Goal: Task Accomplishment & Management: Manage account settings

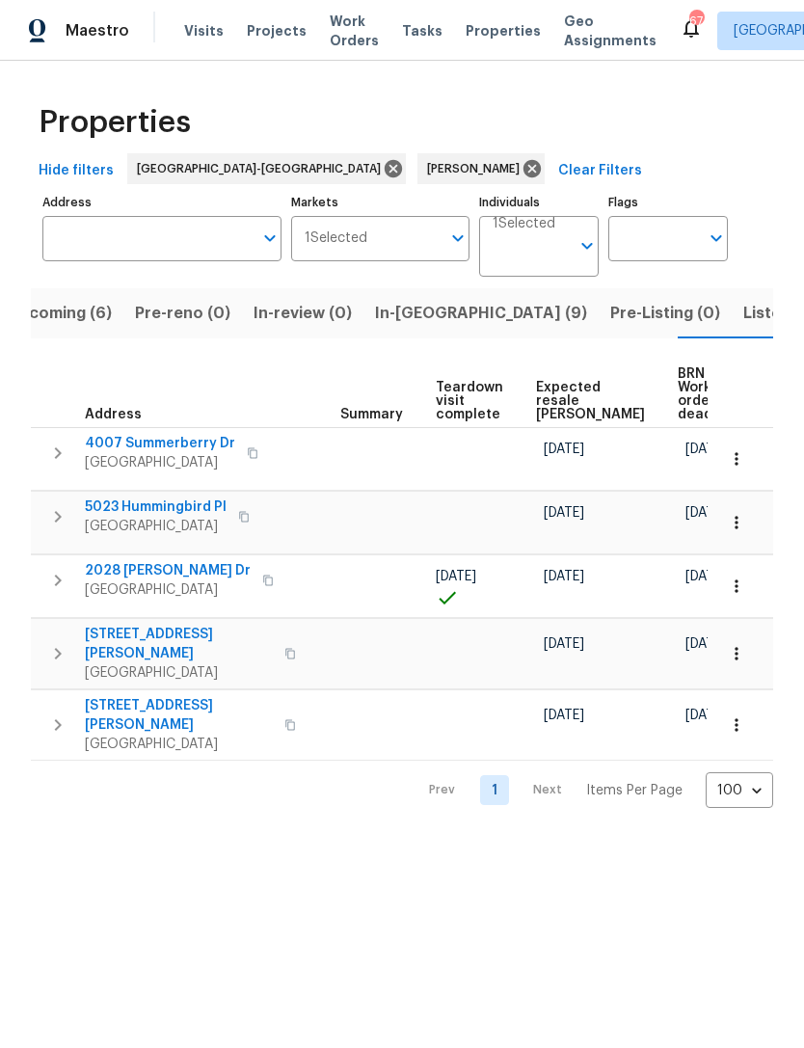
scroll to position [0, 324]
click at [744, 653] on icon "button" at bounding box center [736, 653] width 19 height 19
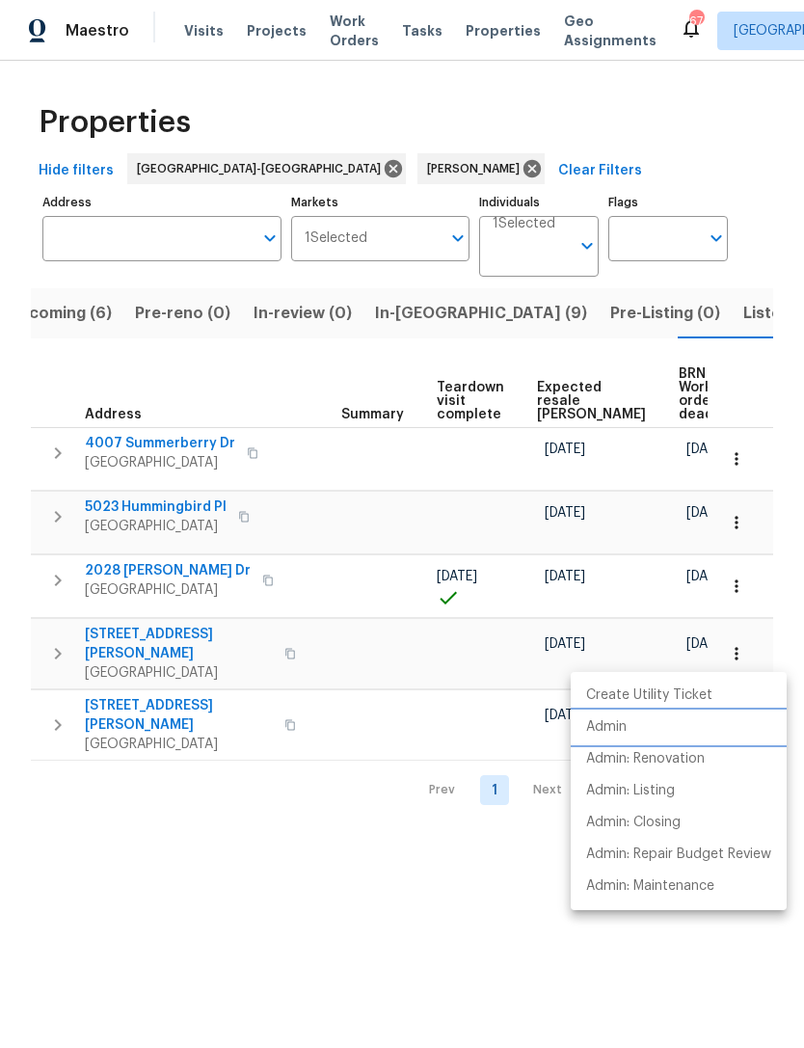
click at [612, 724] on p "Admin" at bounding box center [606, 728] width 41 height 20
click at [400, 906] on div at bounding box center [402, 524] width 804 height 1048
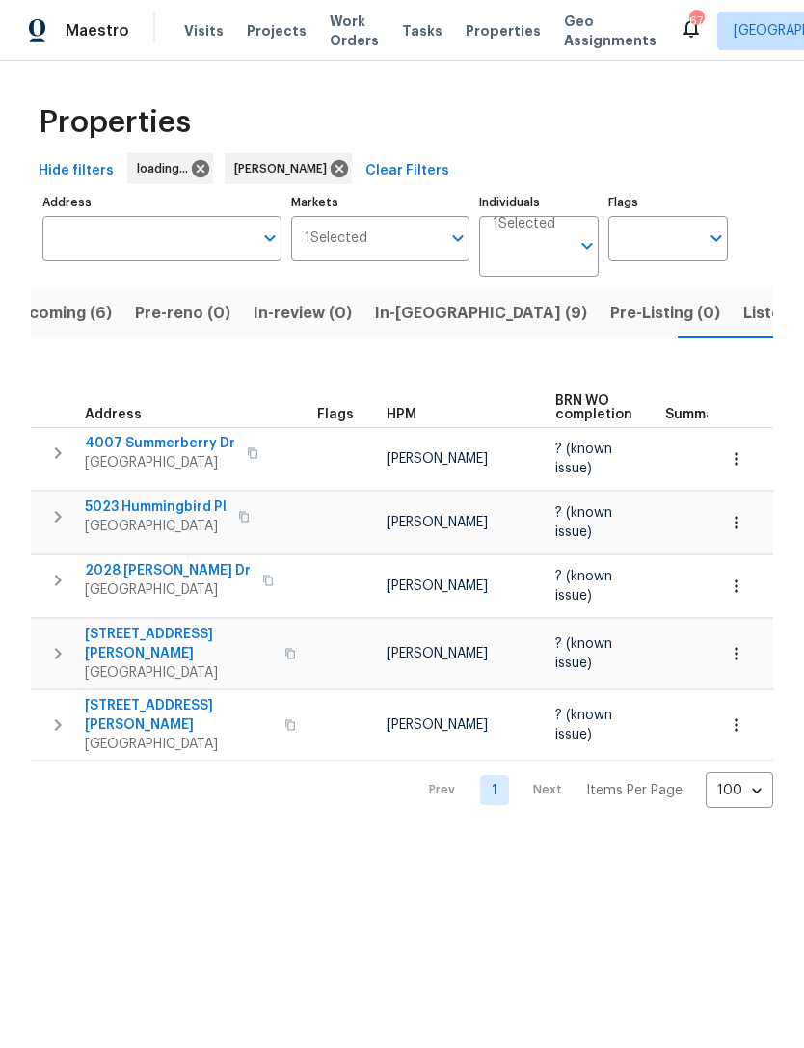
scroll to position [0, 35]
click at [66, 311] on span "Upcoming (6)" at bounding box center [60, 313] width 104 height 27
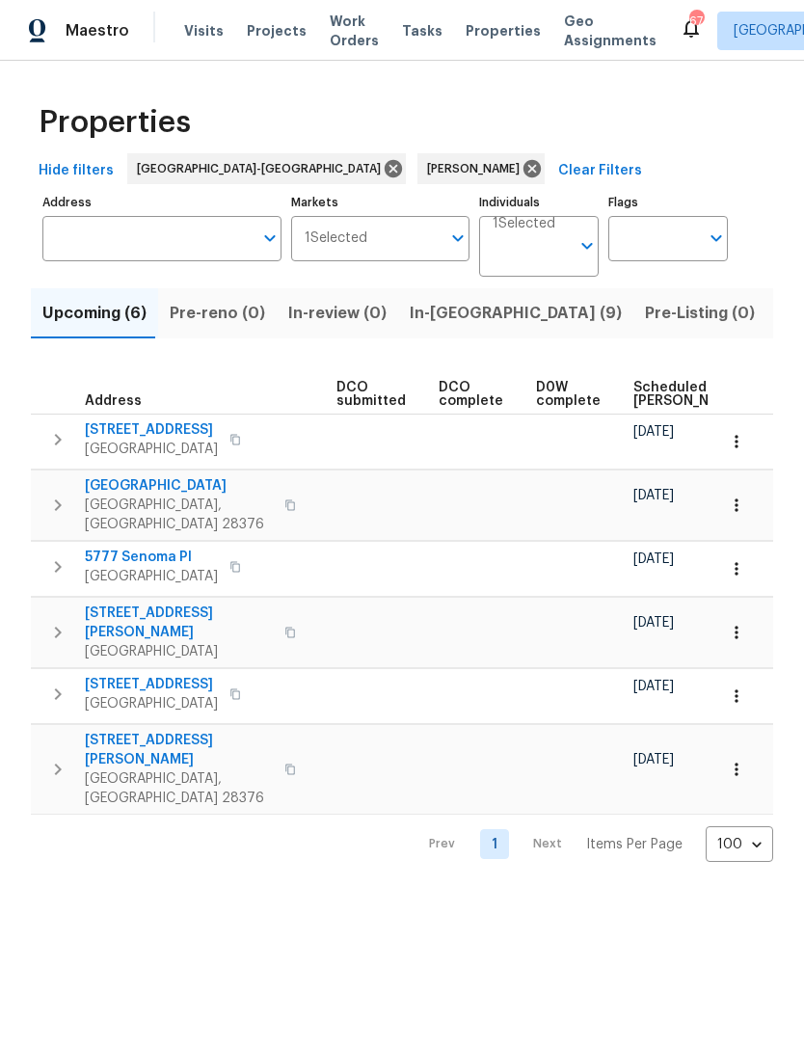
scroll to position [0, 308]
click at [644, 386] on span "Scheduled COE" at bounding box center [687, 394] width 109 height 27
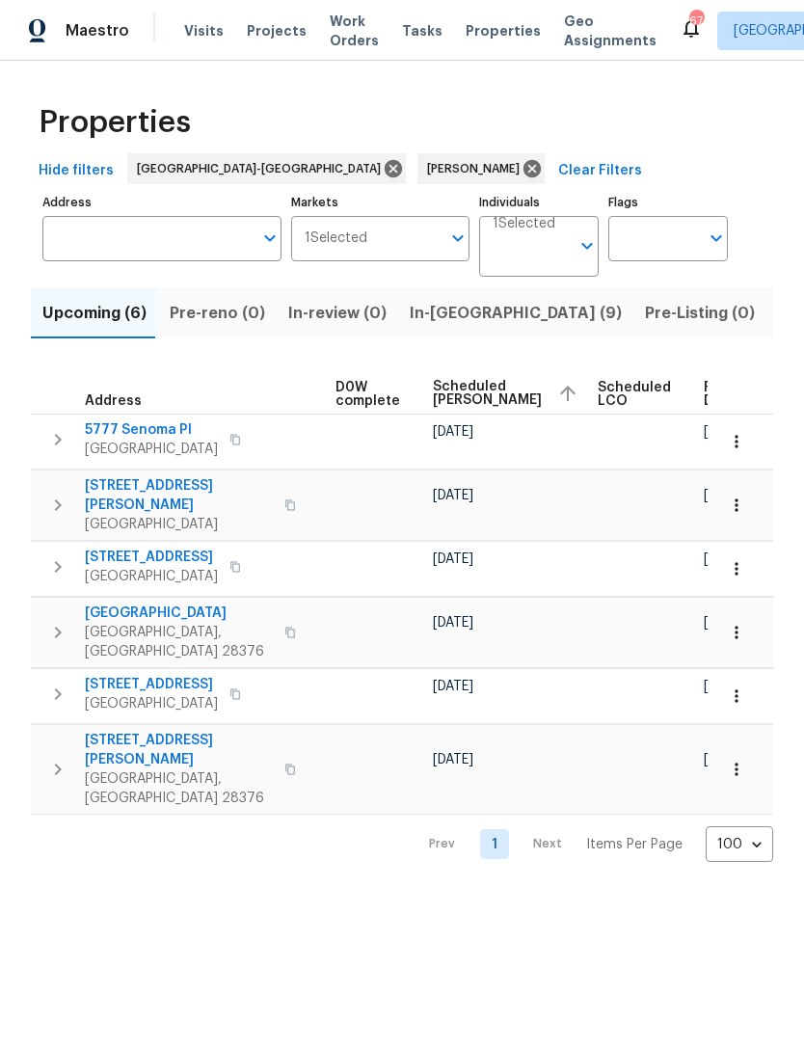
scroll to position [0, 506]
click at [747, 443] on button "button" at bounding box center [737, 442] width 42 height 42
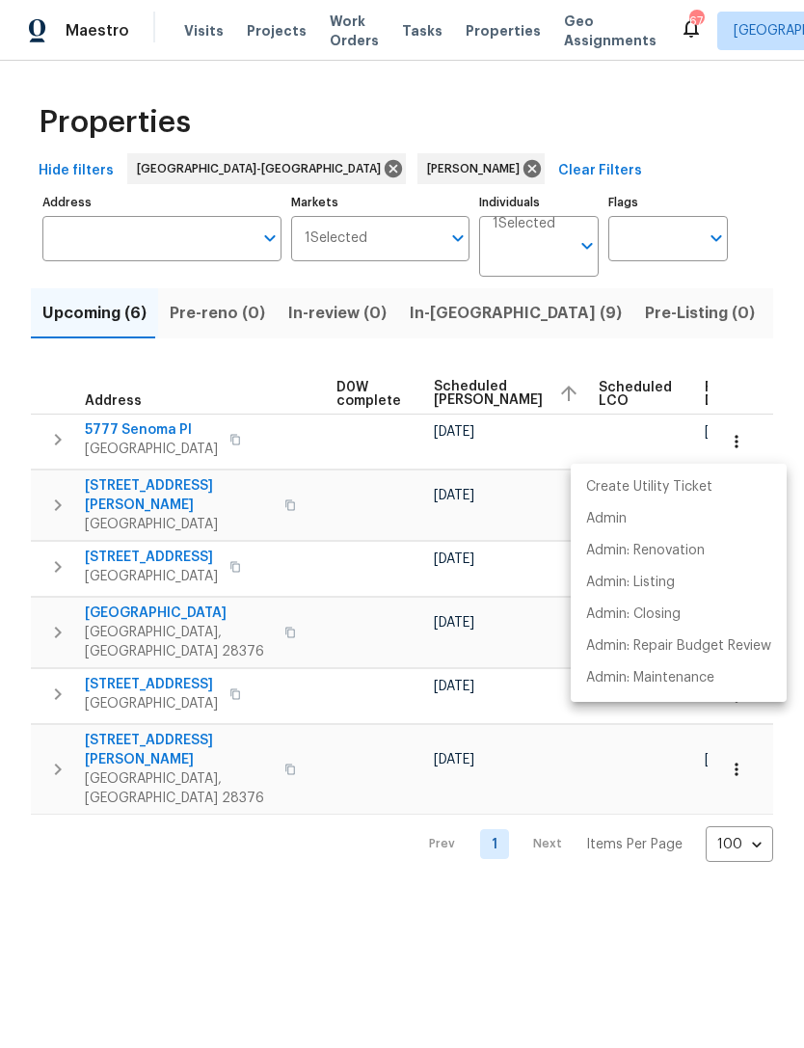
click at [544, 891] on div at bounding box center [402, 524] width 804 height 1048
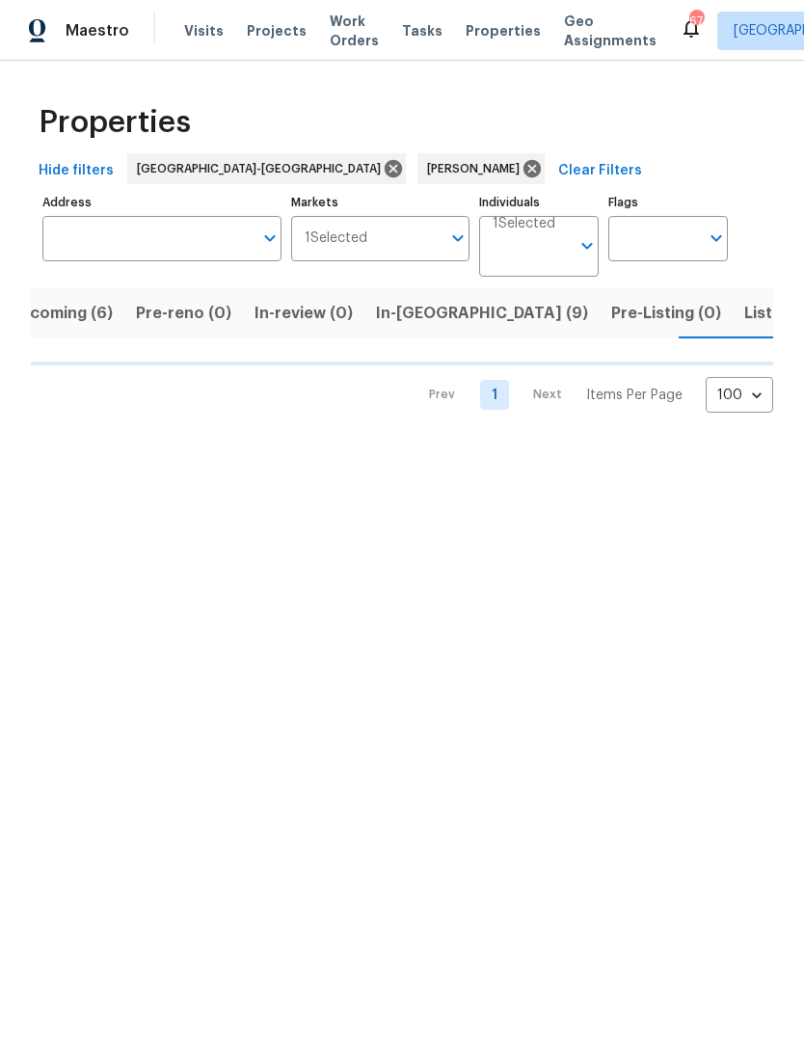
scroll to position [0, 35]
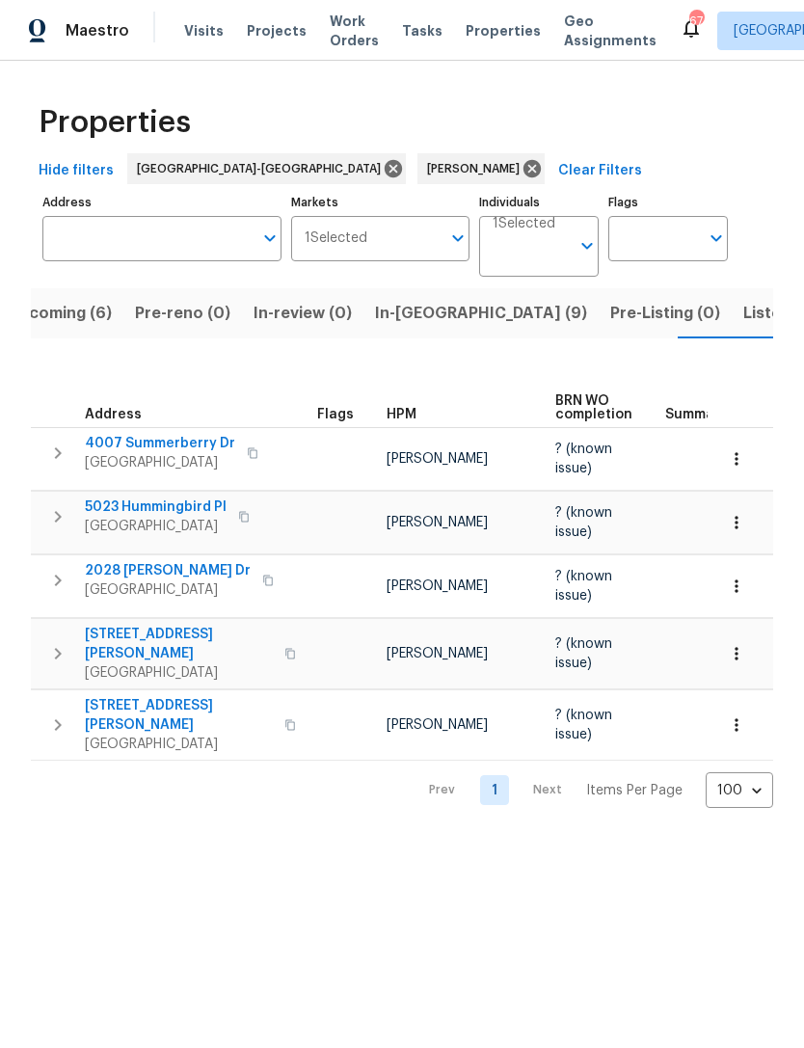
click at [146, 627] on span "1007 Vass Rd" at bounding box center [179, 644] width 188 height 39
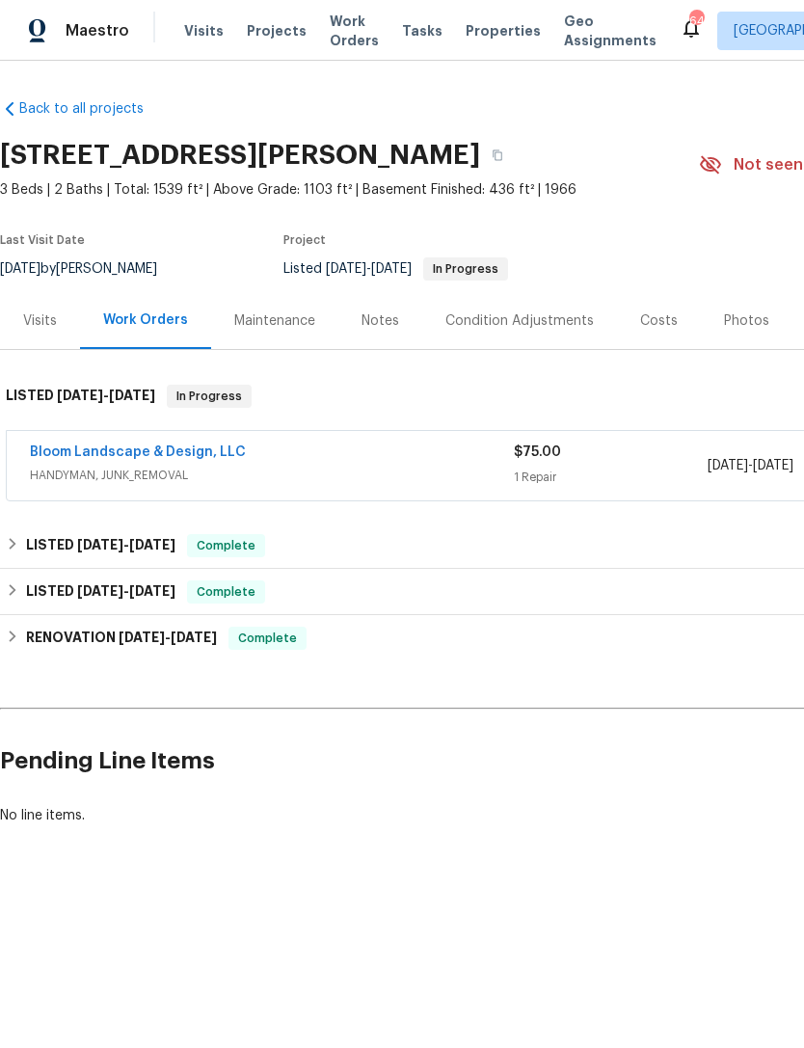
click at [640, 325] on div "Costs" at bounding box center [659, 321] width 38 height 19
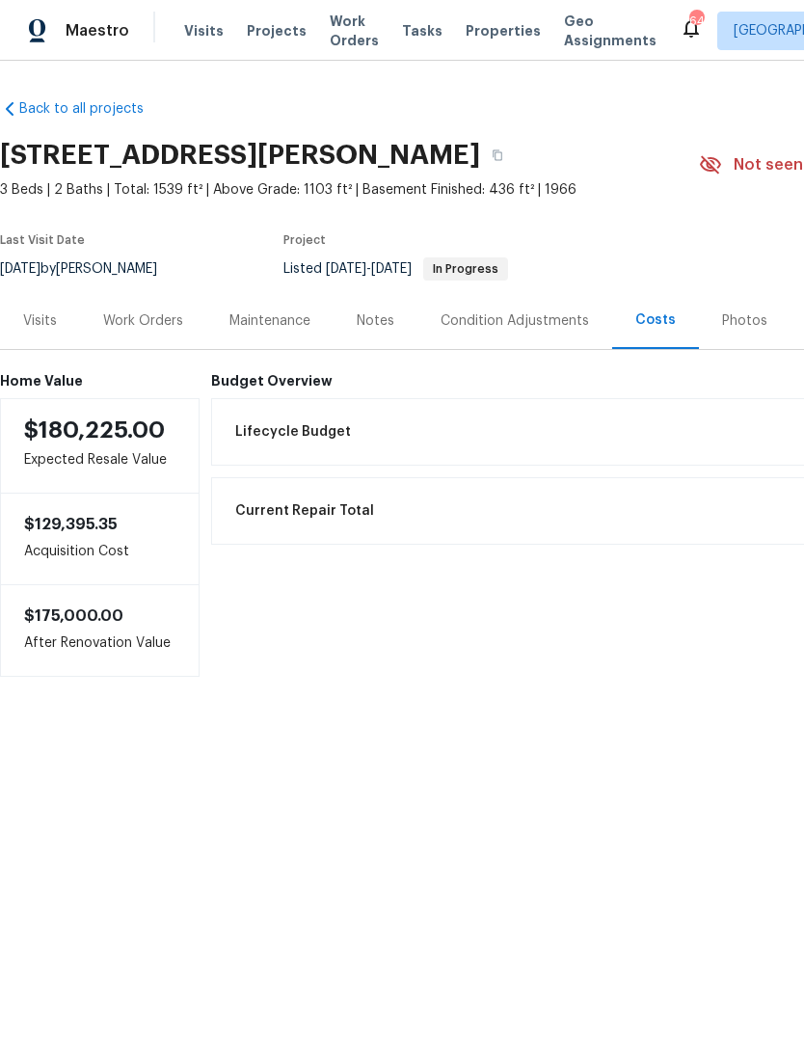
click at [400, 330] on div "Notes" at bounding box center [376, 320] width 84 height 57
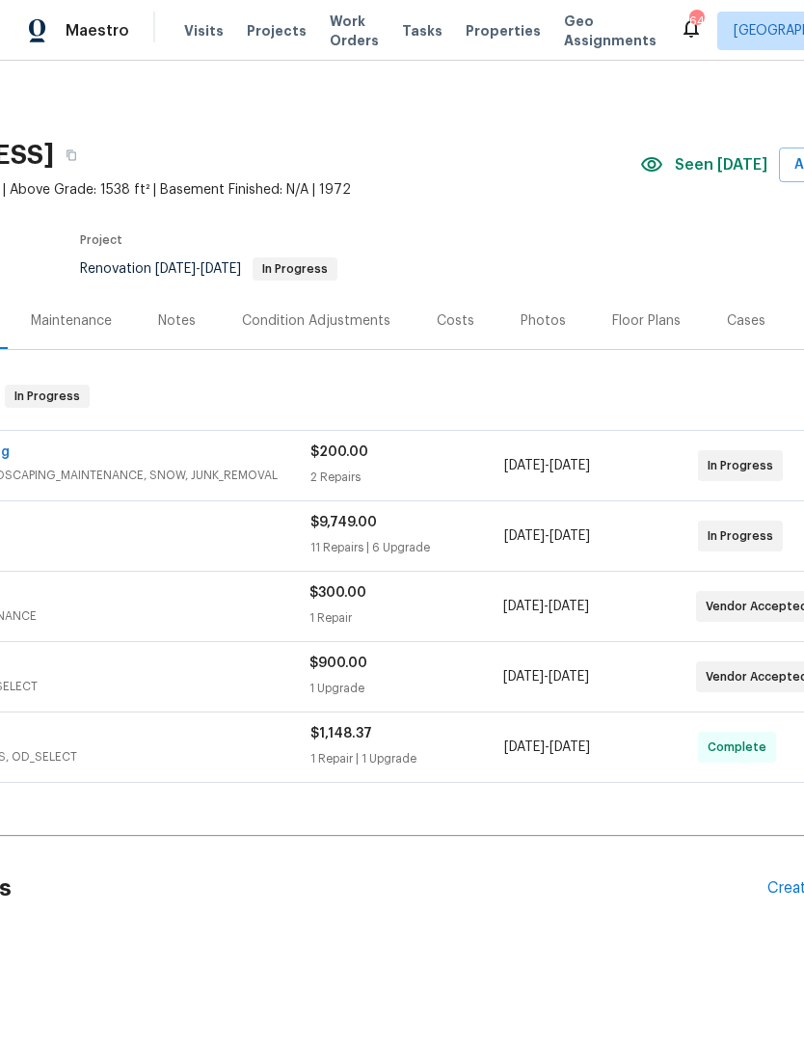
scroll to position [0, 230]
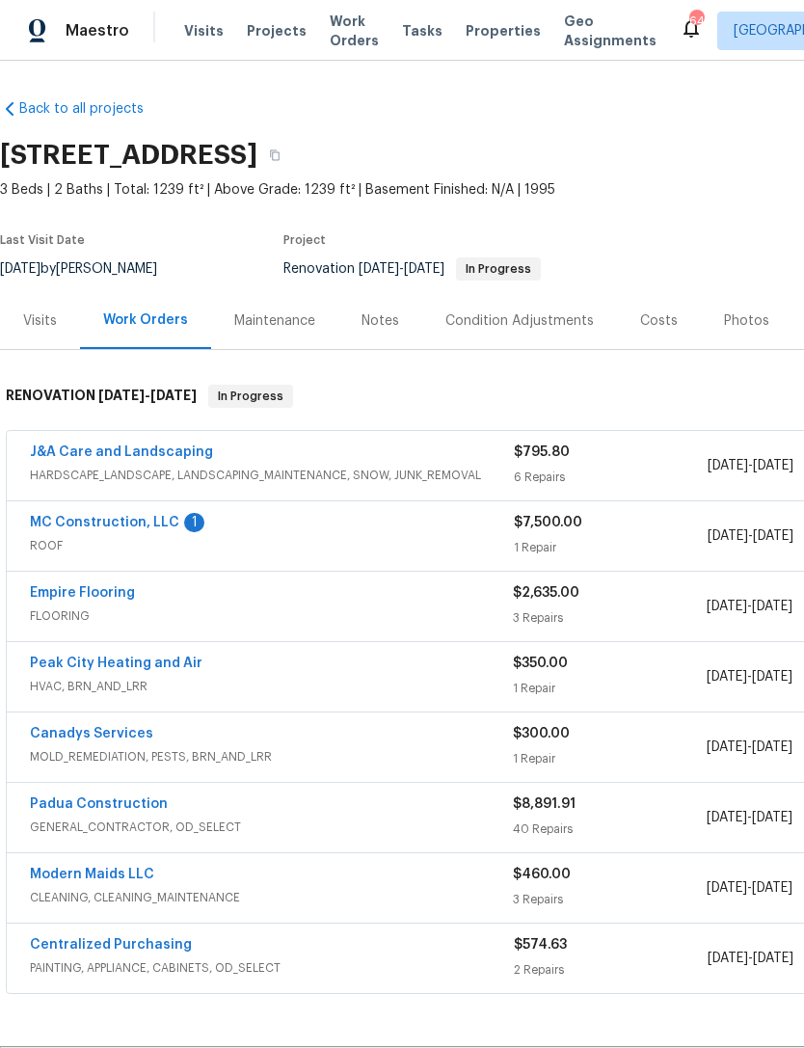
click at [163, 519] on link "MC Construction, LLC" at bounding box center [104, 523] width 149 height 14
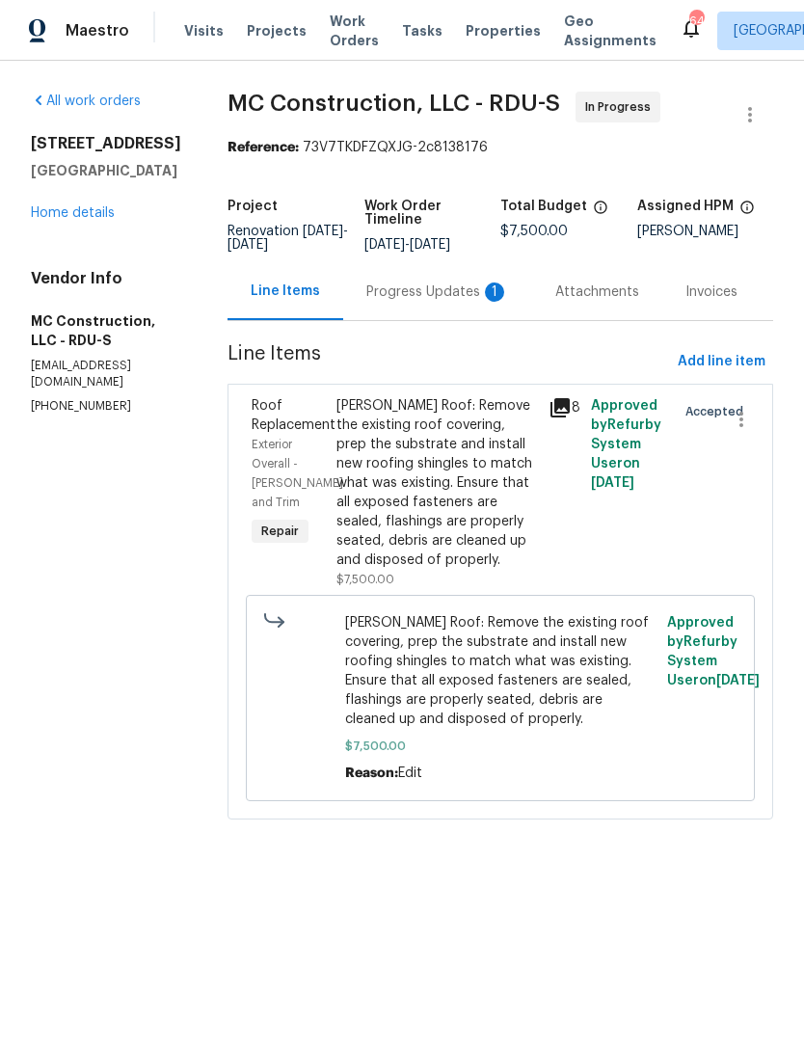
click at [434, 297] on div "Progress Updates 1" at bounding box center [438, 292] width 143 height 19
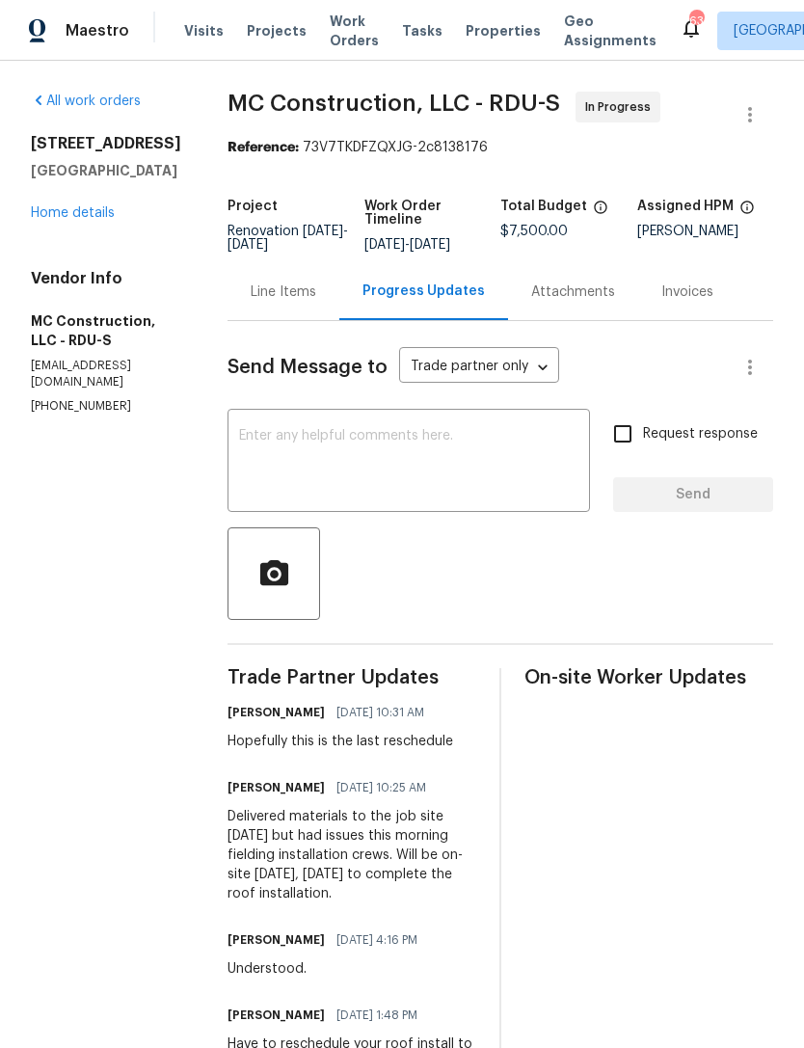
click at [88, 220] on link "Home details" at bounding box center [73, 213] width 84 height 14
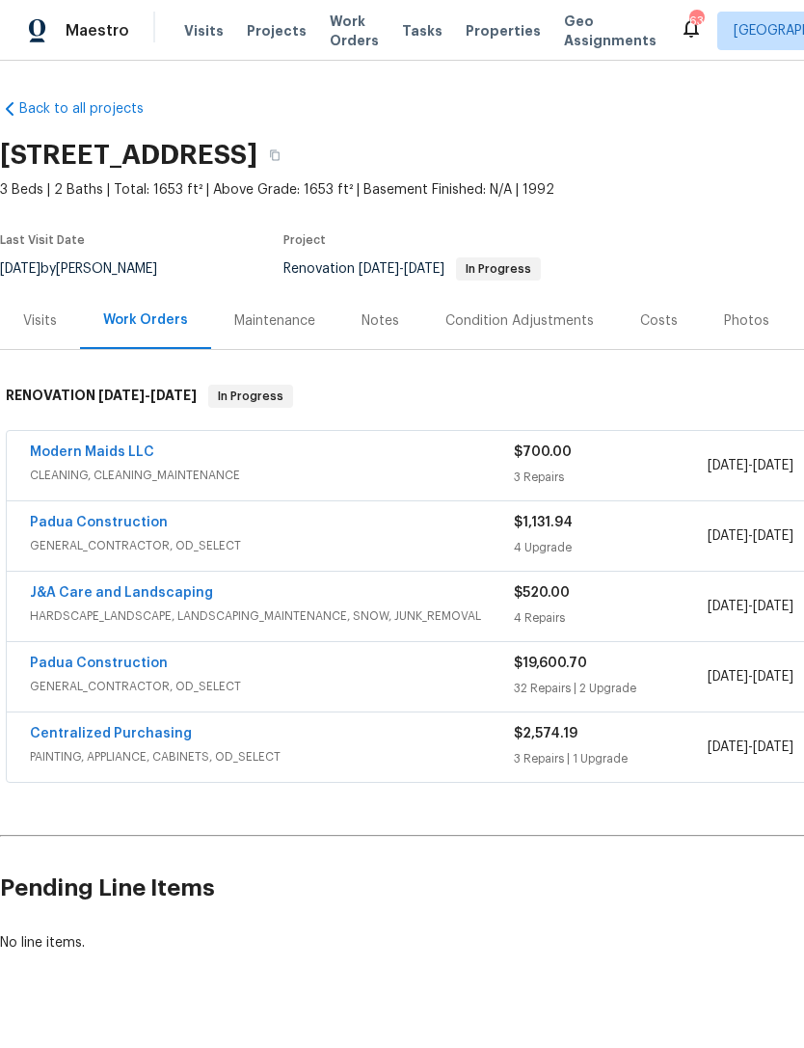
click at [137, 448] on link "Modern Maids LLC" at bounding box center [92, 453] width 124 height 14
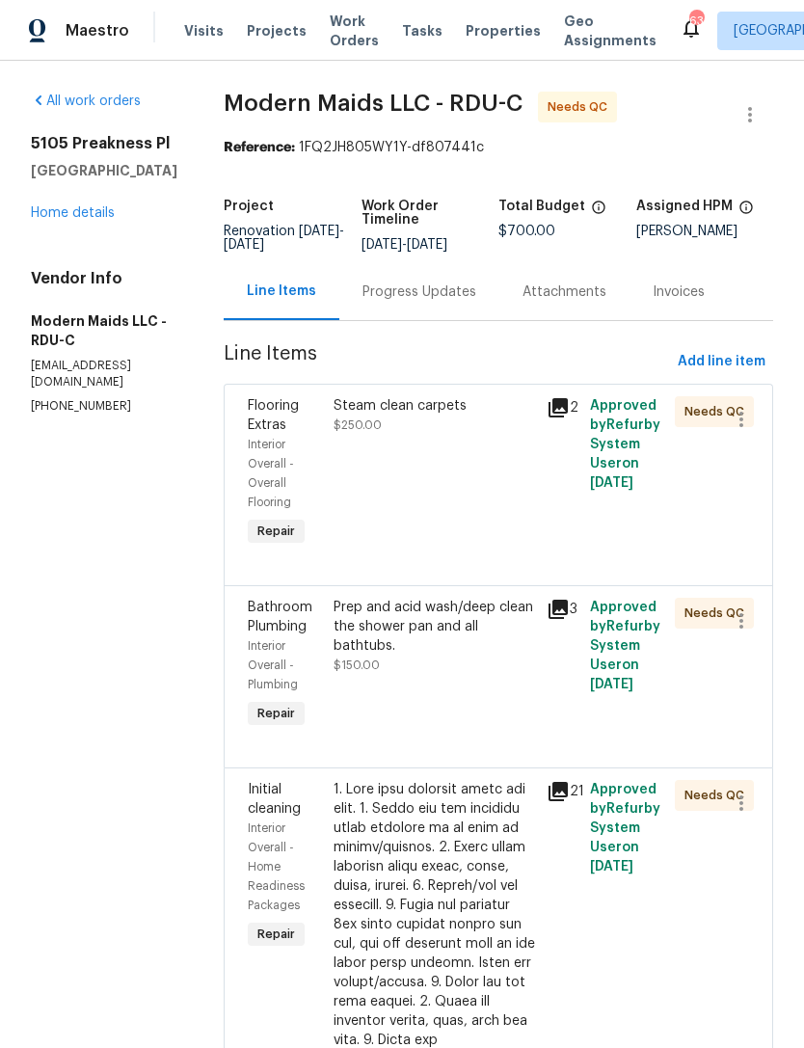
click at [434, 319] on div "Progress Updates" at bounding box center [420, 291] width 160 height 57
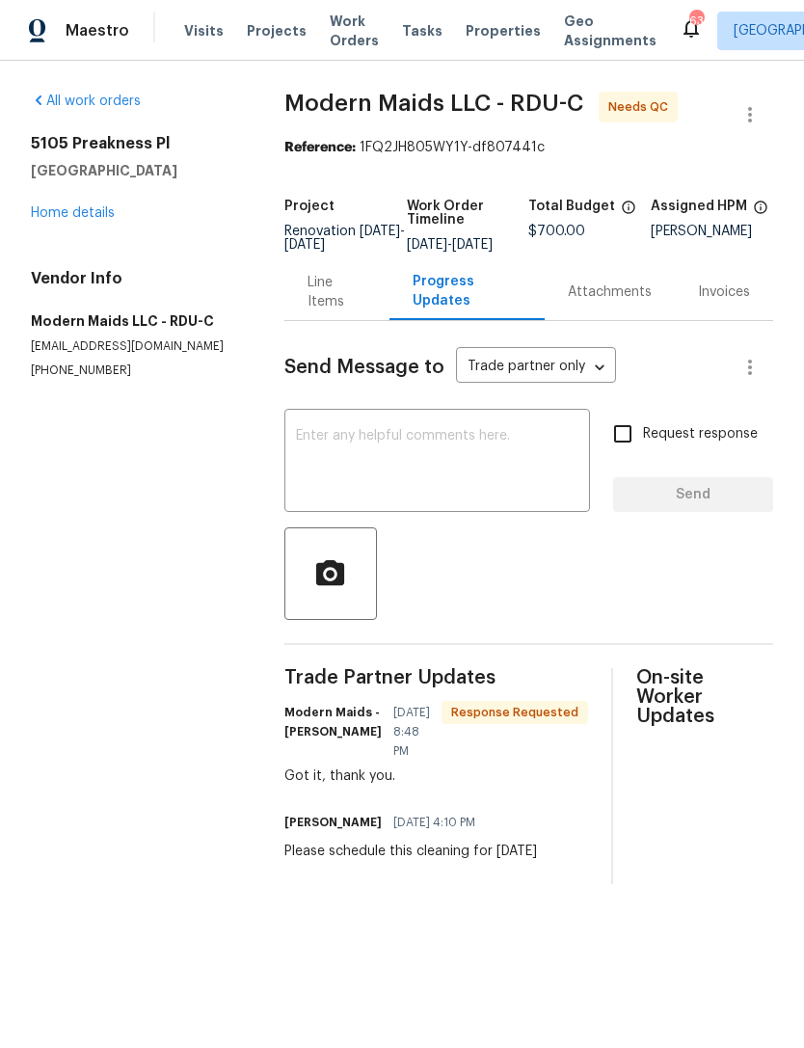
click at [92, 213] on link "Home details" at bounding box center [73, 213] width 84 height 14
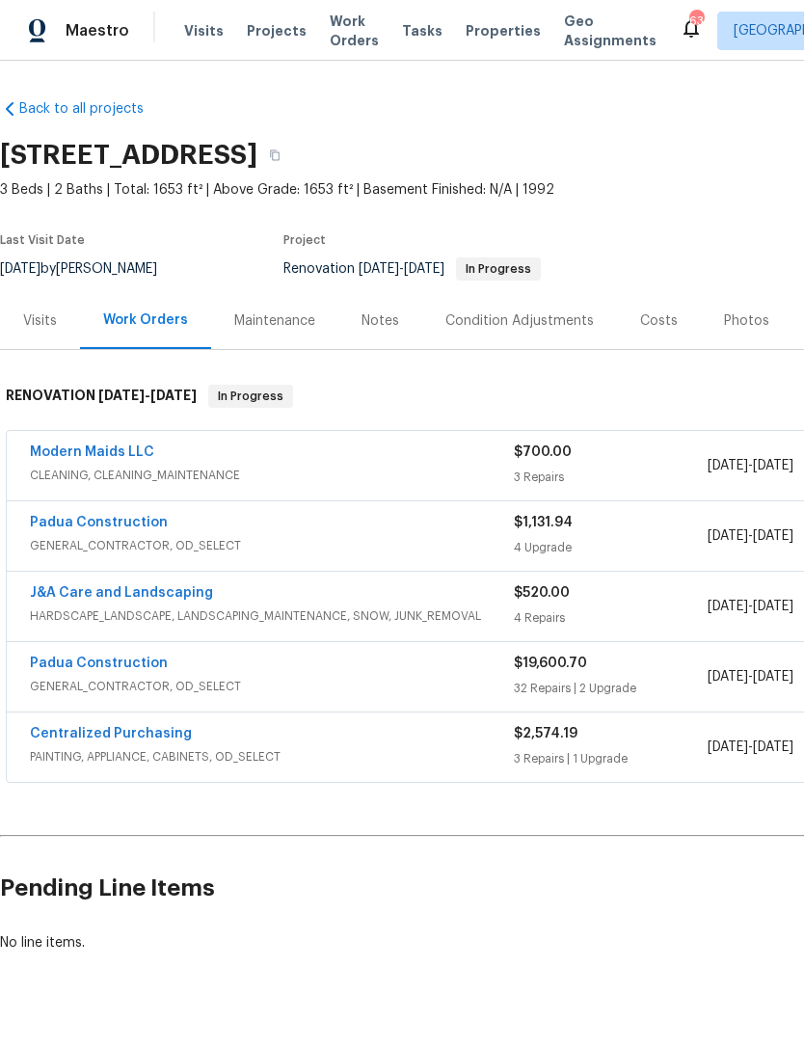
click at [256, 456] on div "Modern Maids LLC" at bounding box center [272, 454] width 484 height 23
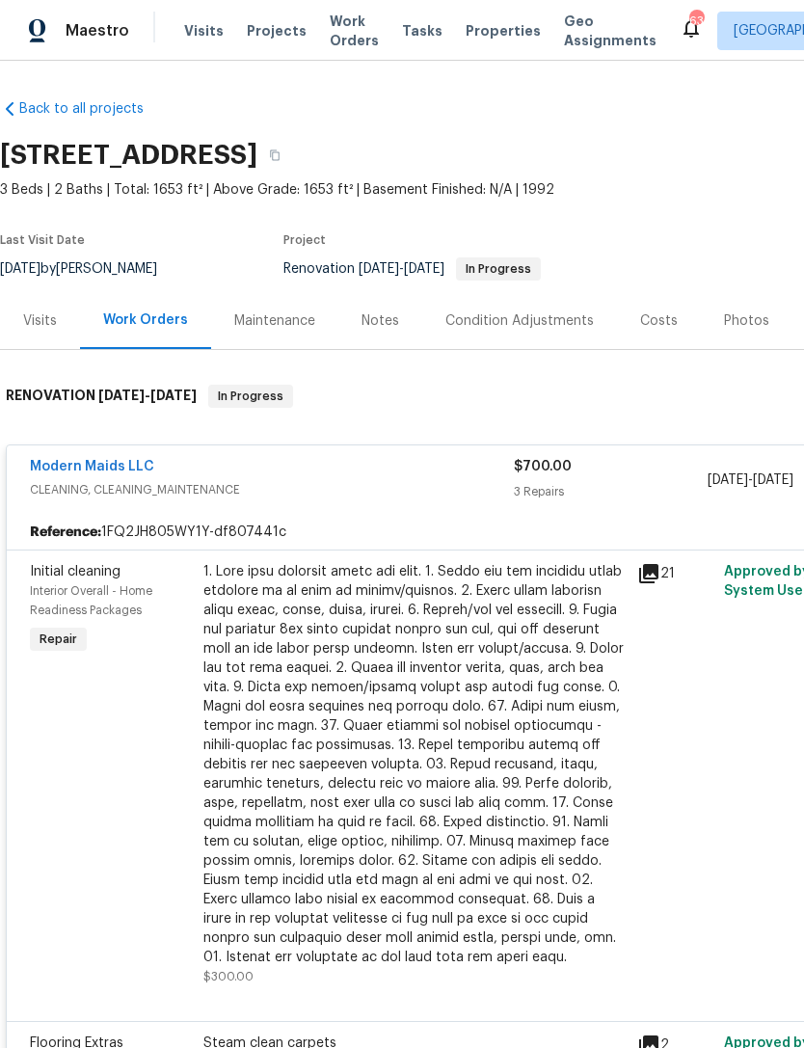
click at [413, 634] on div at bounding box center [415, 764] width 422 height 405
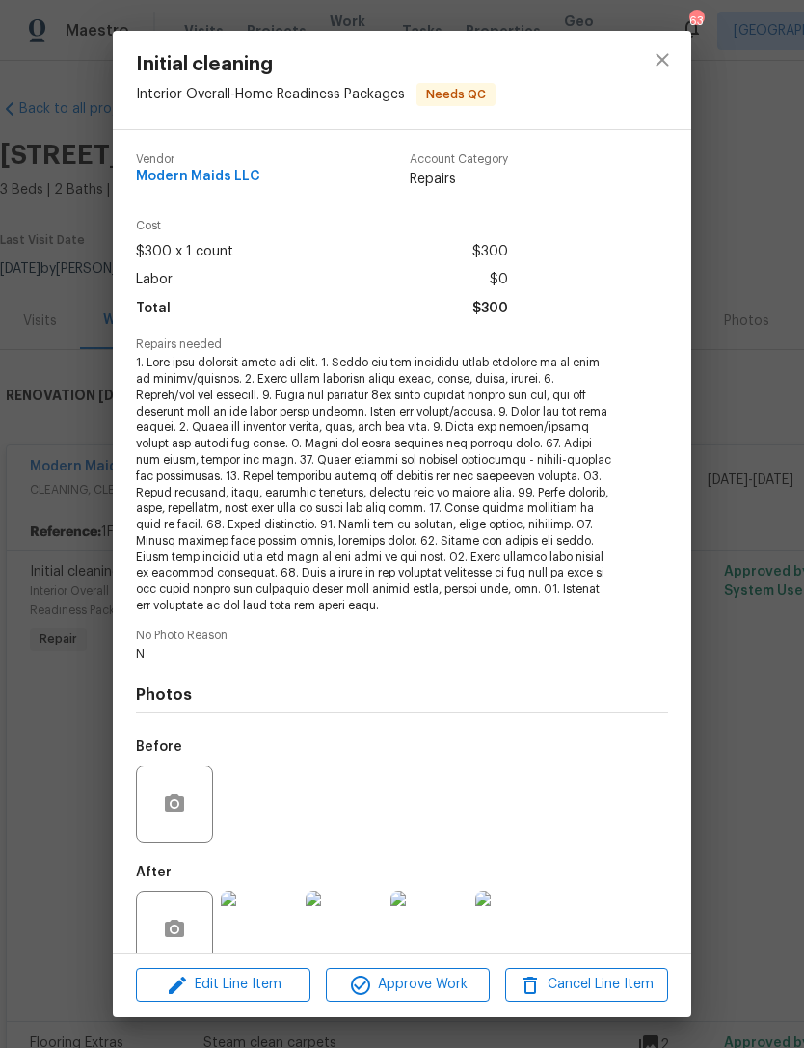
click at [265, 911] on img at bounding box center [259, 929] width 77 height 77
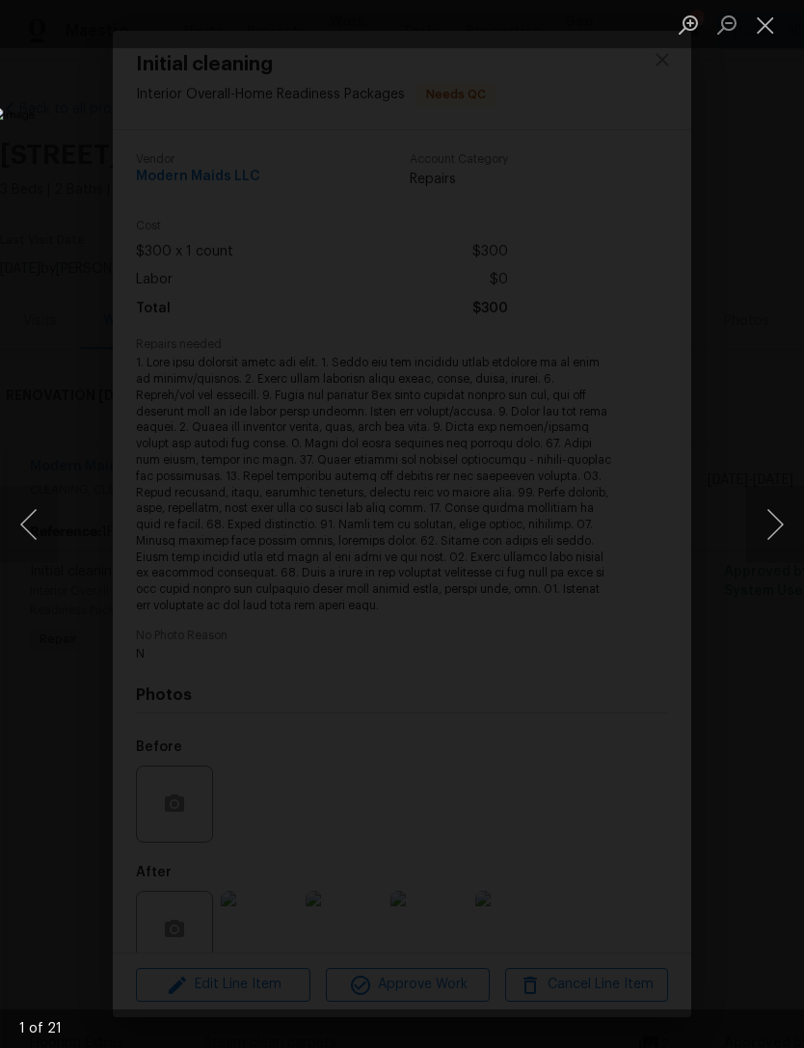
click at [784, 530] on button "Next image" at bounding box center [776, 524] width 58 height 77
click at [772, 522] on button "Next image" at bounding box center [776, 524] width 58 height 77
click at [772, 521] on button "Next image" at bounding box center [776, 524] width 58 height 77
click at [777, 523] on button "Next image" at bounding box center [776, 524] width 58 height 77
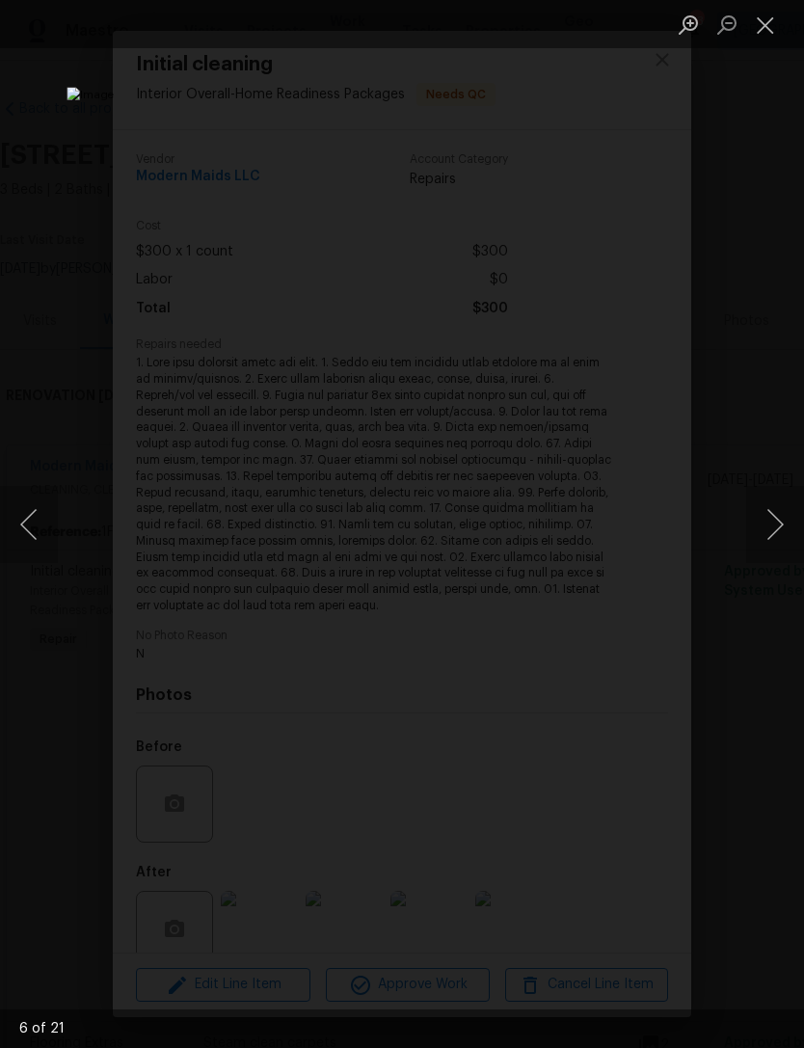
click at [778, 520] on button "Next image" at bounding box center [776, 524] width 58 height 77
click at [780, 517] on button "Next image" at bounding box center [776, 524] width 58 height 77
click at [783, 519] on button "Next image" at bounding box center [776, 524] width 58 height 77
click at [783, 518] on button "Next image" at bounding box center [776, 524] width 58 height 77
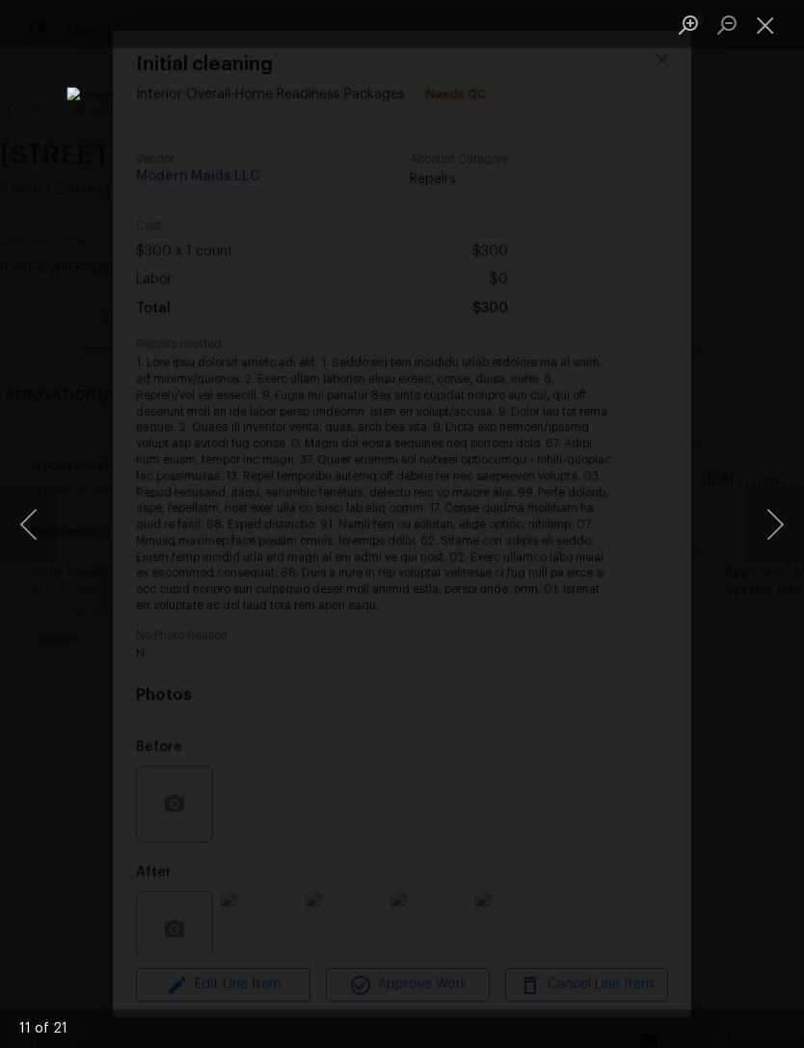
click at [783, 518] on button "Next image" at bounding box center [776, 524] width 58 height 77
click at [781, 517] on button "Next image" at bounding box center [776, 524] width 58 height 77
click at [782, 518] on button "Next image" at bounding box center [776, 524] width 58 height 77
click at [773, 525] on button "Next image" at bounding box center [776, 524] width 58 height 77
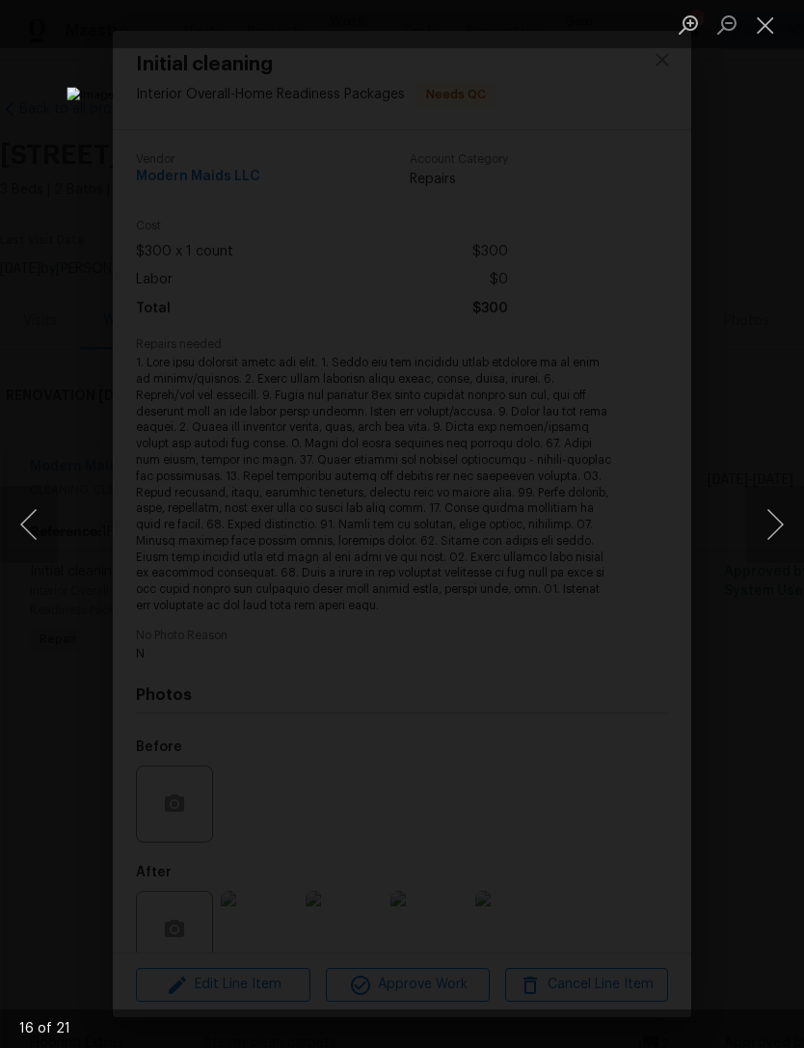
click at [779, 523] on button "Next image" at bounding box center [776, 524] width 58 height 77
click at [774, 527] on button "Next image" at bounding box center [776, 524] width 58 height 77
click at [781, 513] on button "Next image" at bounding box center [776, 524] width 58 height 77
click at [790, 508] on button "Next image" at bounding box center [776, 524] width 58 height 77
click at [782, 508] on button "Next image" at bounding box center [776, 524] width 58 height 77
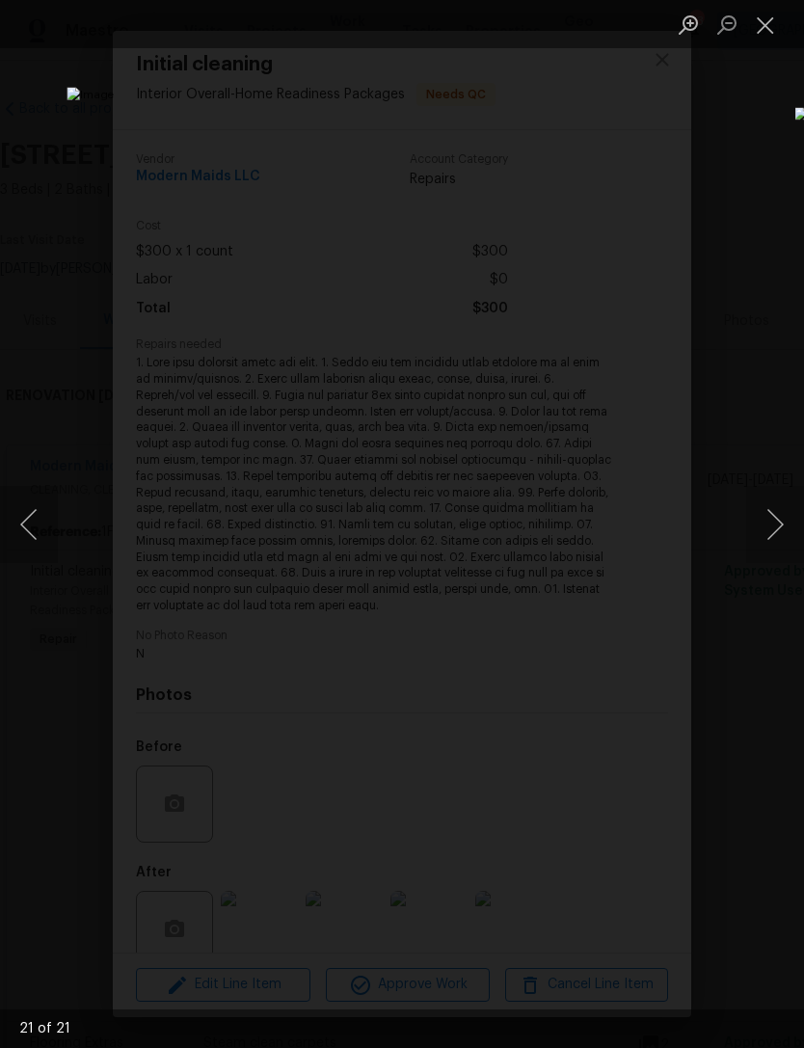
click at [784, 507] on button "Next image" at bounding box center [776, 524] width 58 height 77
click at [784, 513] on button "Next image" at bounding box center [776, 524] width 58 height 77
click at [784, 511] on button "Next image" at bounding box center [776, 524] width 58 height 77
click at [789, 509] on button "Next image" at bounding box center [776, 524] width 58 height 77
click at [791, 506] on button "Next image" at bounding box center [776, 524] width 58 height 77
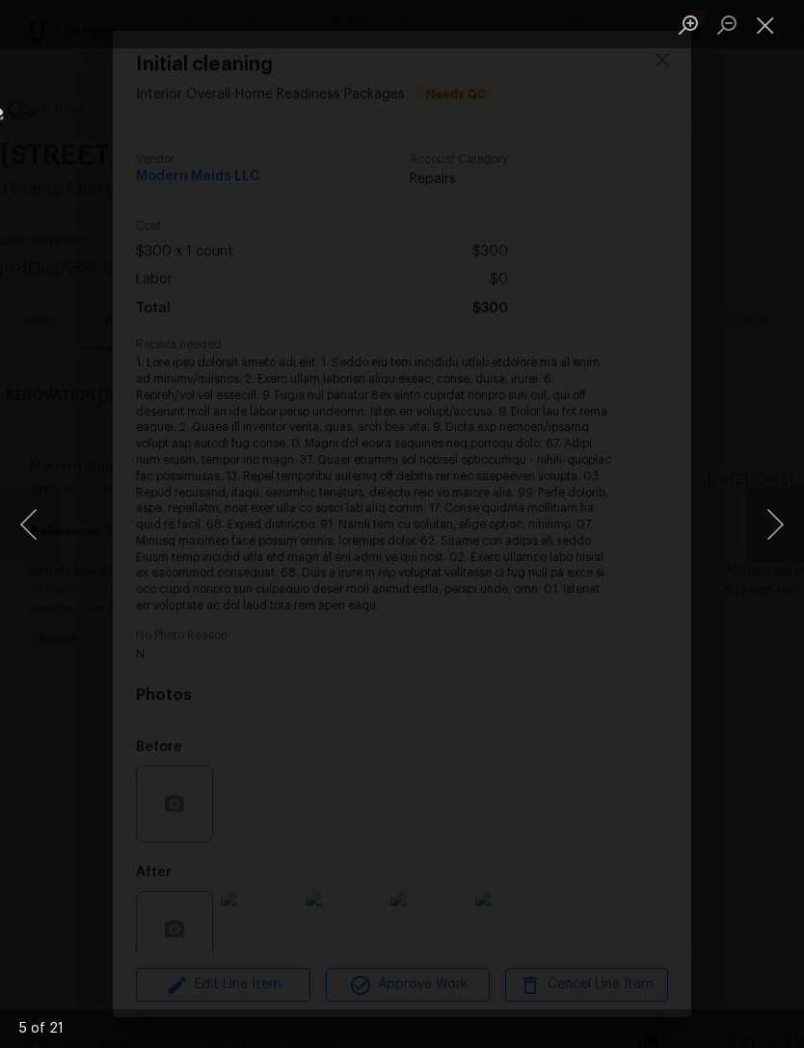
click at [772, 530] on button "Next image" at bounding box center [776, 524] width 58 height 77
click at [780, 534] on button "Next image" at bounding box center [776, 524] width 58 height 77
click at [780, 533] on button "Next image" at bounding box center [776, 524] width 58 height 77
click at [774, 32] on button "Close lightbox" at bounding box center [766, 25] width 39 height 34
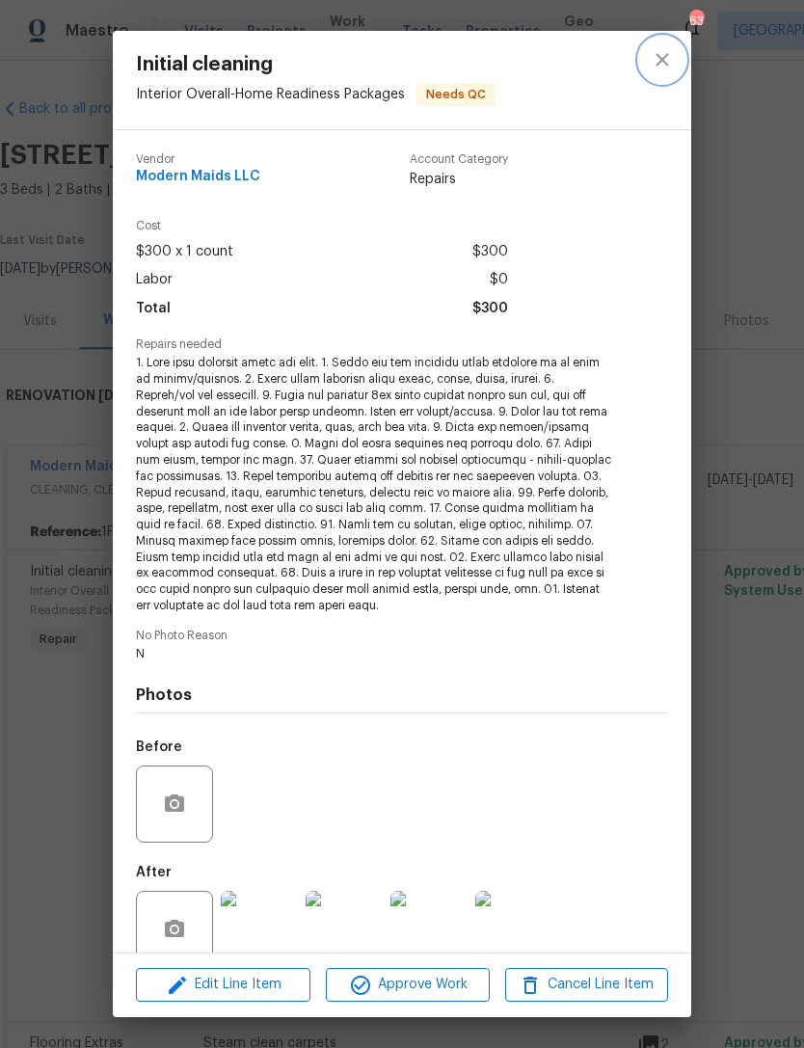
click at [675, 61] on button "close" at bounding box center [662, 60] width 46 height 46
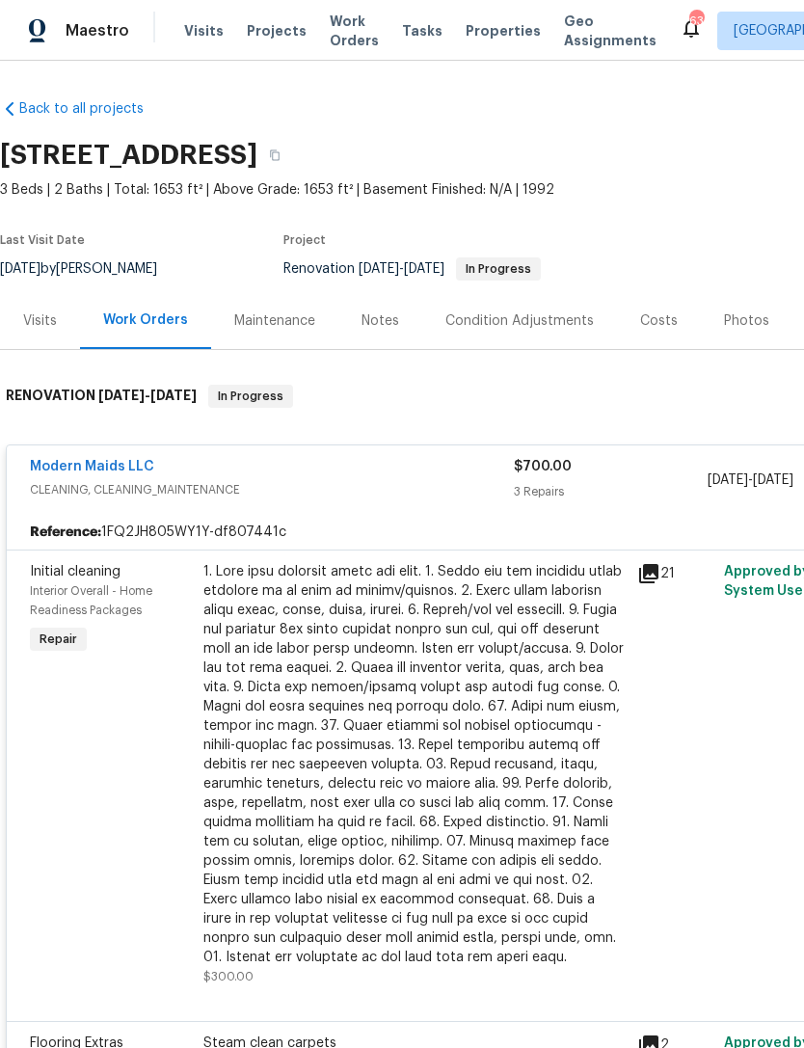
click at [297, 475] on div "Modern Maids LLC" at bounding box center [272, 468] width 484 height 23
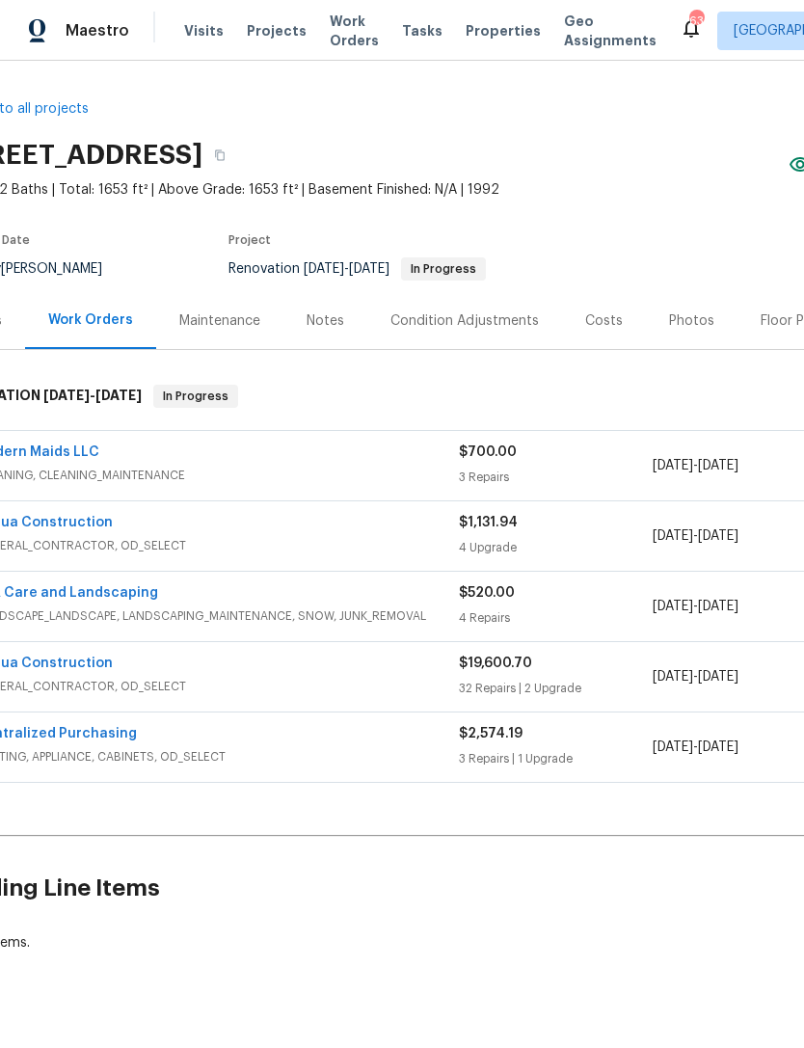
scroll to position [0, 26]
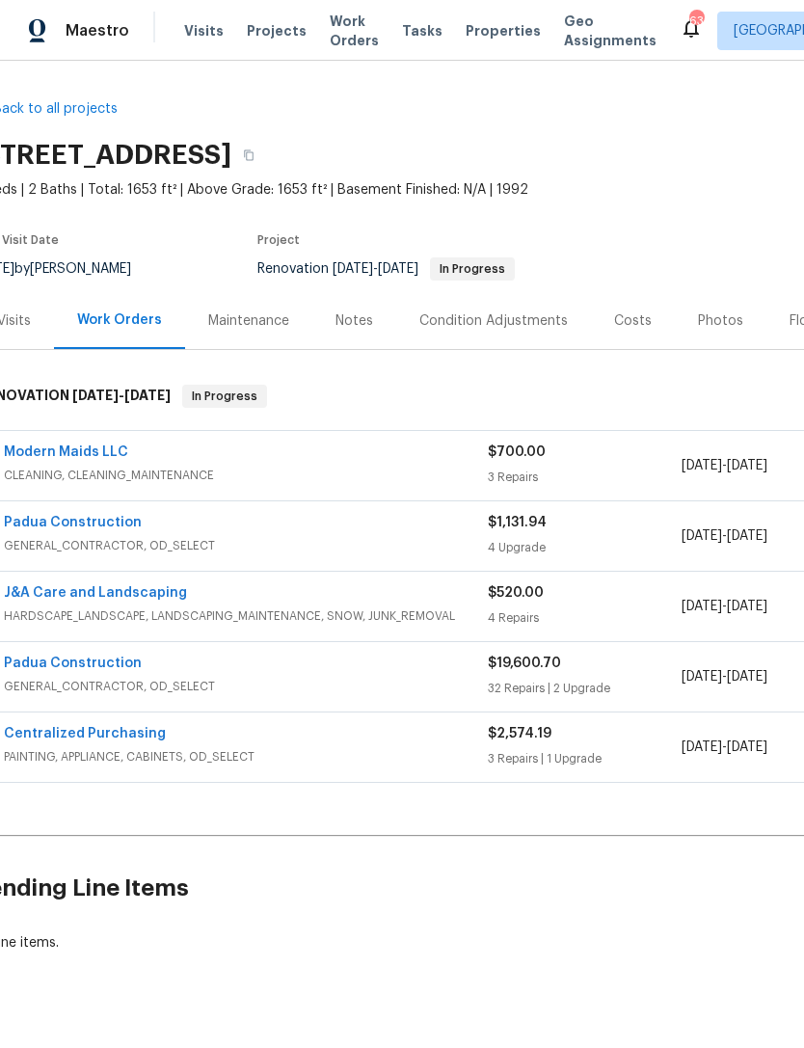
click at [294, 460] on div "Modern Maids LLC" at bounding box center [246, 454] width 484 height 23
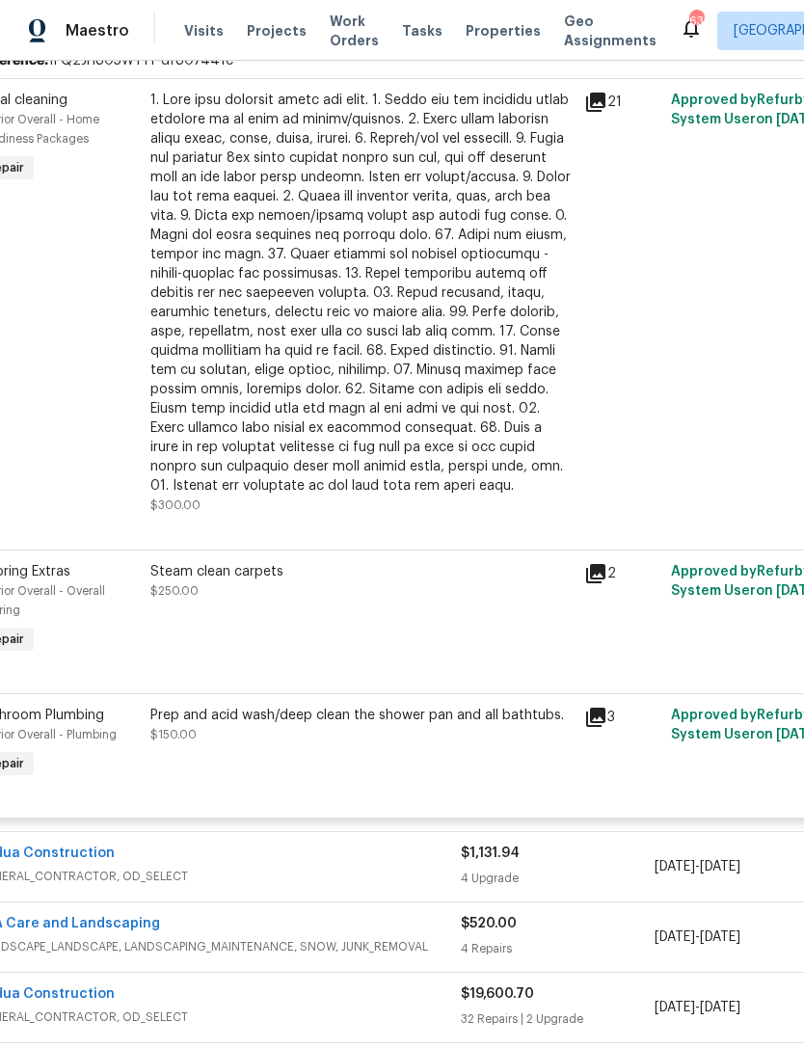
scroll to position [473, 47]
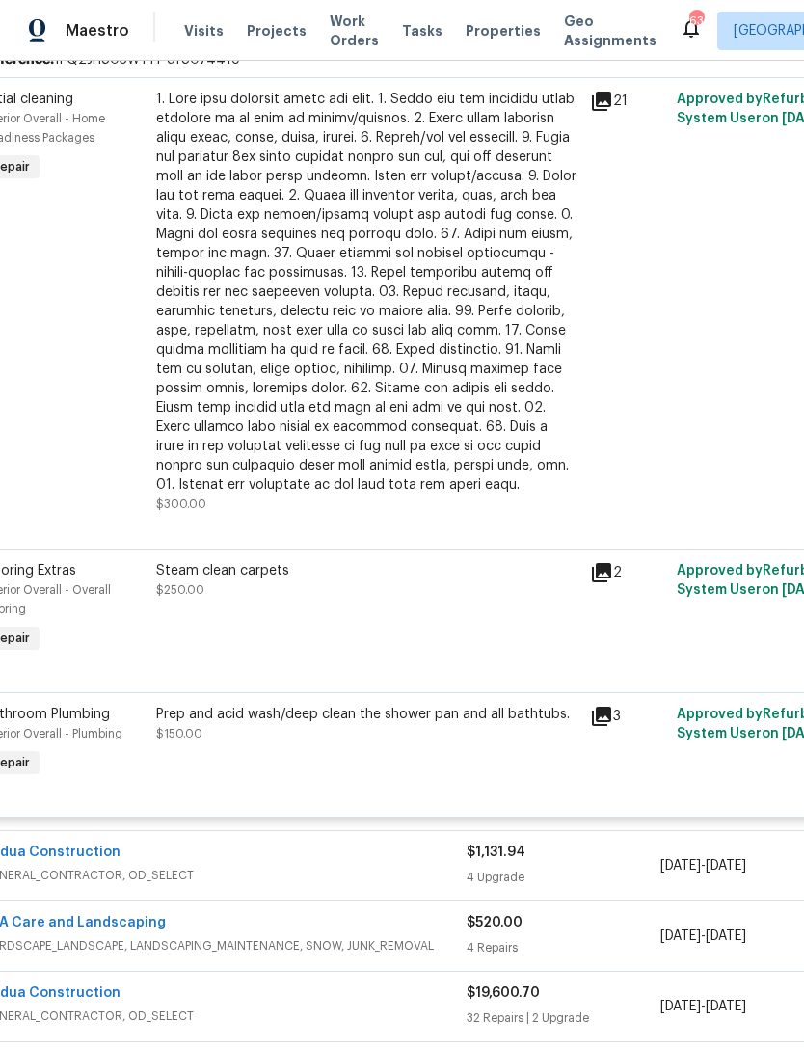
click at [257, 576] on div "Steam clean carpets" at bounding box center [367, 570] width 422 height 19
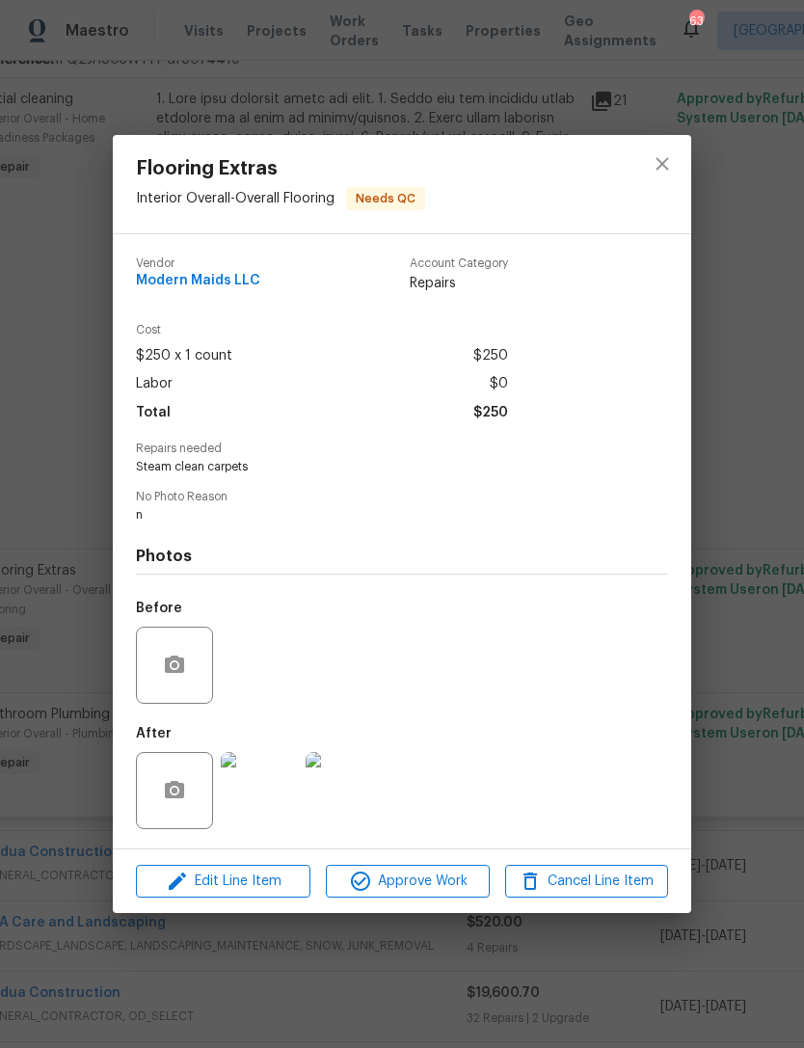
click at [256, 787] on img at bounding box center [259, 790] width 77 height 77
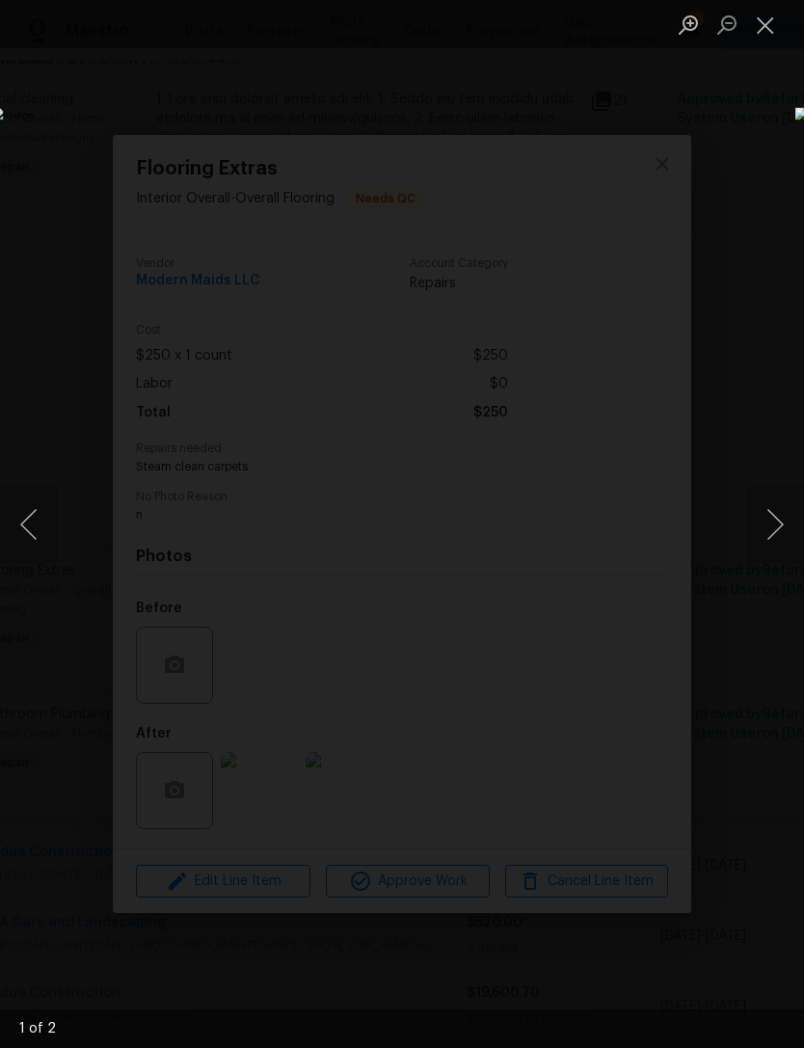
click at [778, 523] on button "Next image" at bounding box center [776, 524] width 58 height 77
click at [786, 522] on button "Next image" at bounding box center [776, 524] width 58 height 77
click at [784, 521] on button "Next image" at bounding box center [776, 524] width 58 height 77
click at [778, 525] on button "Next image" at bounding box center [776, 524] width 58 height 77
click at [781, 527] on button "Next image" at bounding box center [776, 524] width 58 height 77
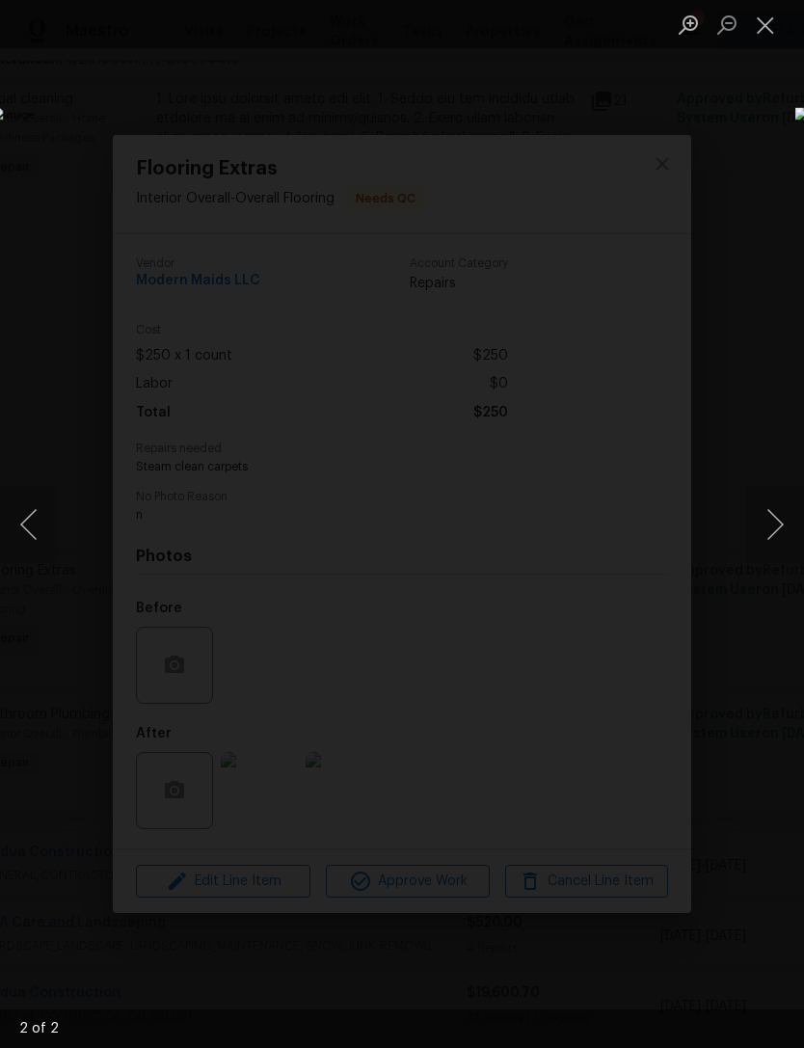
click at [783, 534] on button "Next image" at bounding box center [776, 524] width 58 height 77
click at [764, 17] on button "Close lightbox" at bounding box center [766, 25] width 39 height 34
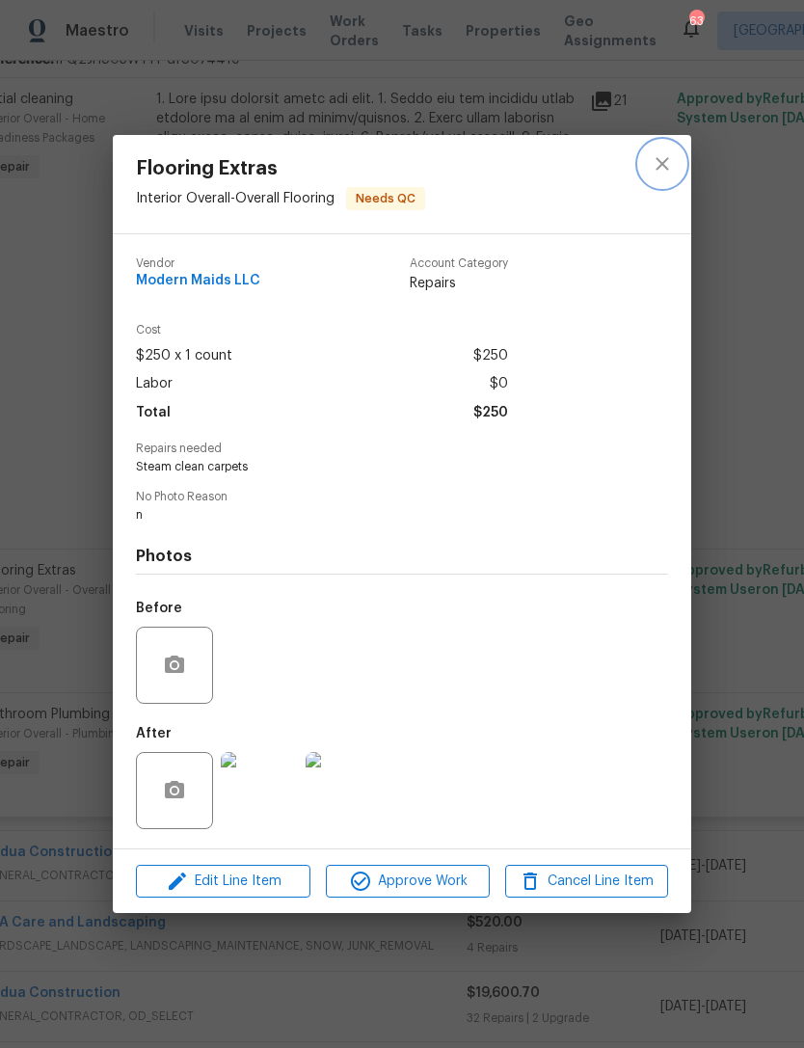
click at [664, 171] on icon "close" at bounding box center [662, 163] width 23 height 23
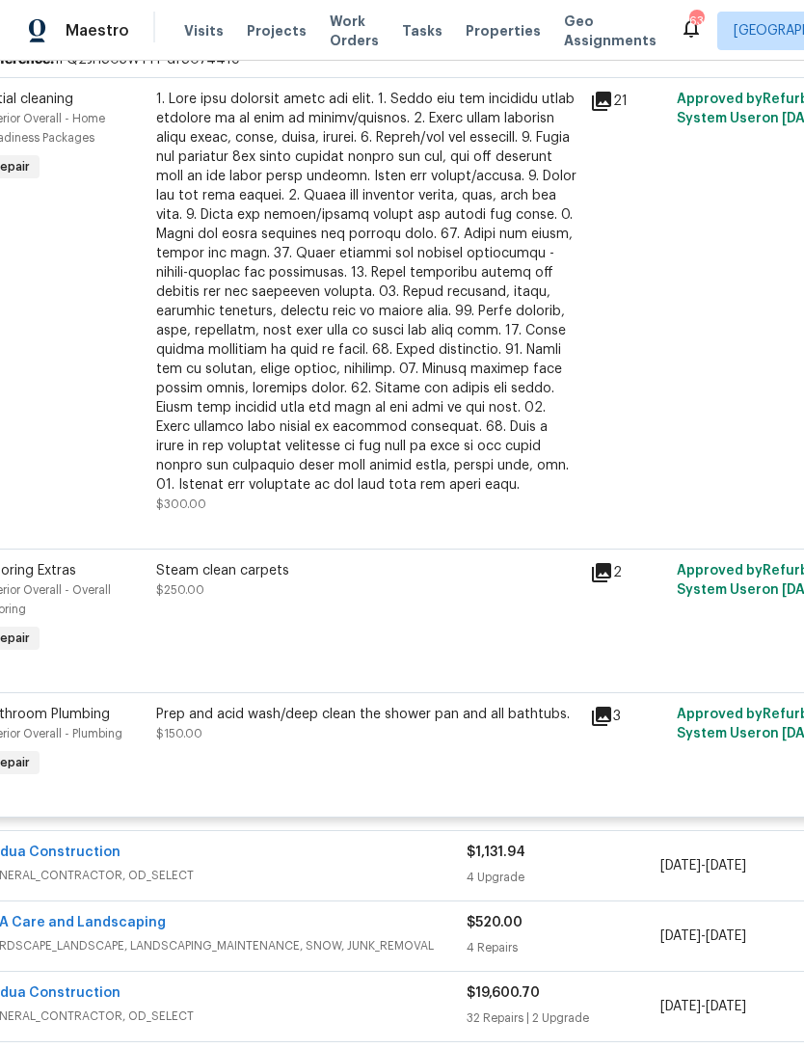
click at [387, 716] on div "Prep and acid wash/deep clean the shower pan and all bathtubs." at bounding box center [367, 714] width 422 height 19
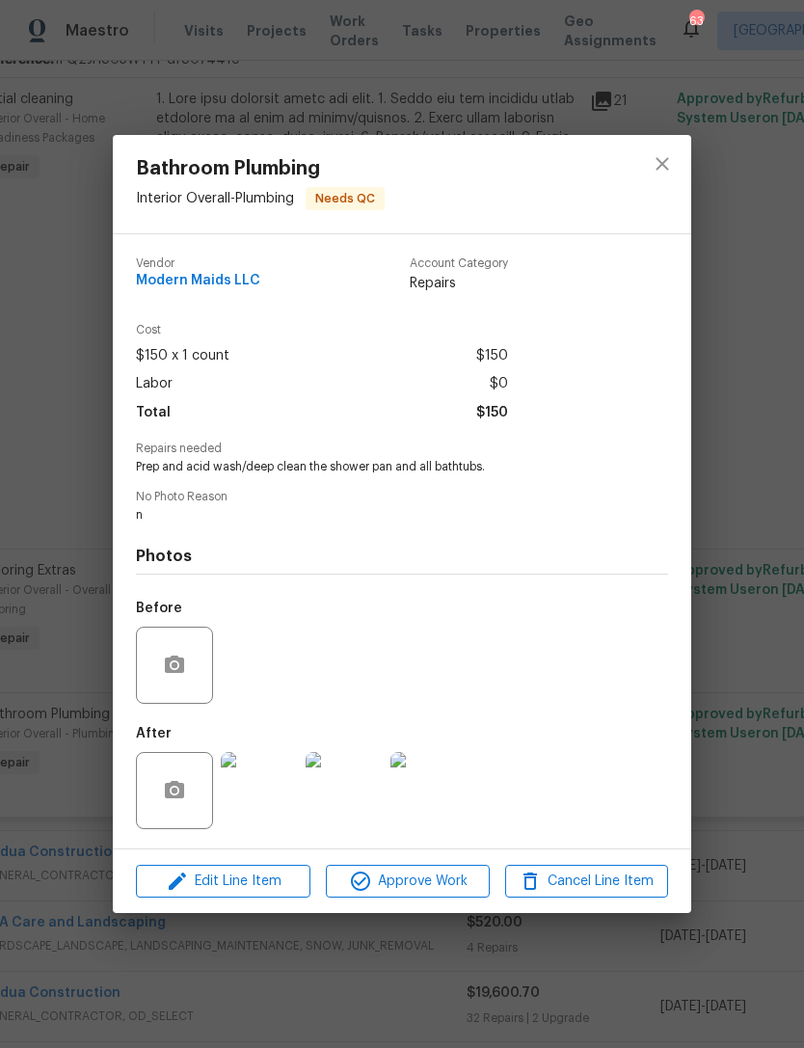
click at [270, 795] on img at bounding box center [259, 790] width 77 height 77
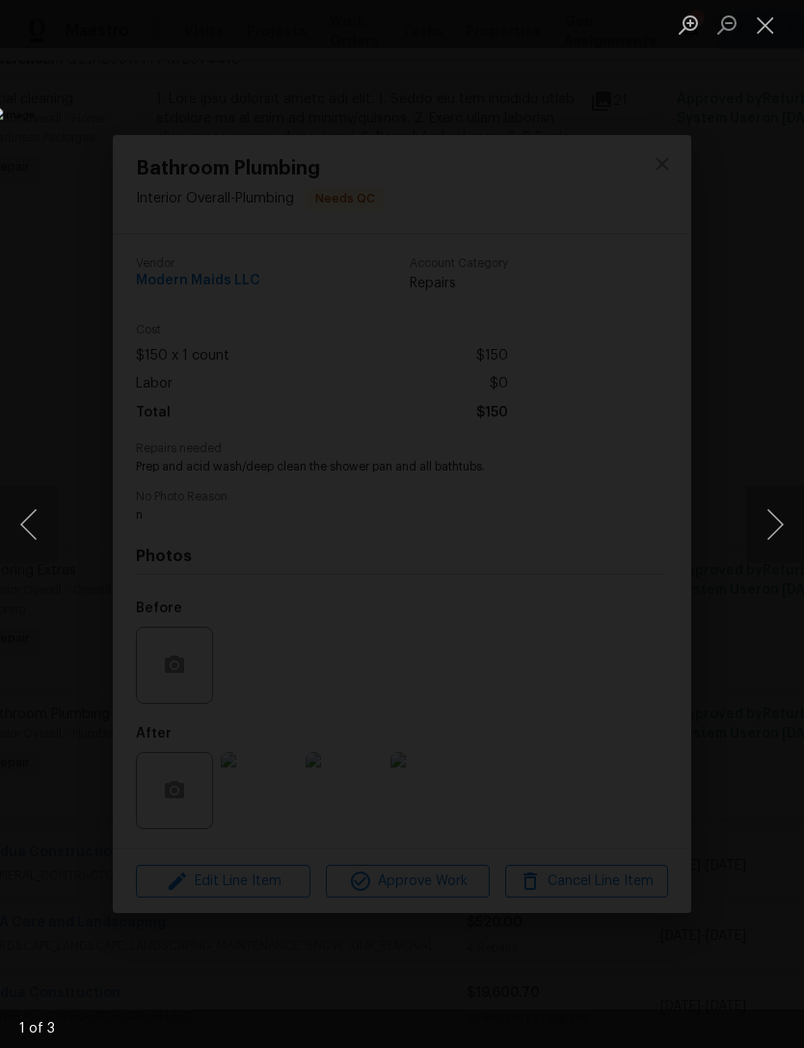
click at [777, 524] on button "Next image" at bounding box center [776, 524] width 58 height 77
click at [781, 525] on button "Next image" at bounding box center [776, 524] width 58 height 77
click at [783, 534] on button "Next image" at bounding box center [776, 524] width 58 height 77
click at [780, 21] on button "Close lightbox" at bounding box center [766, 25] width 39 height 34
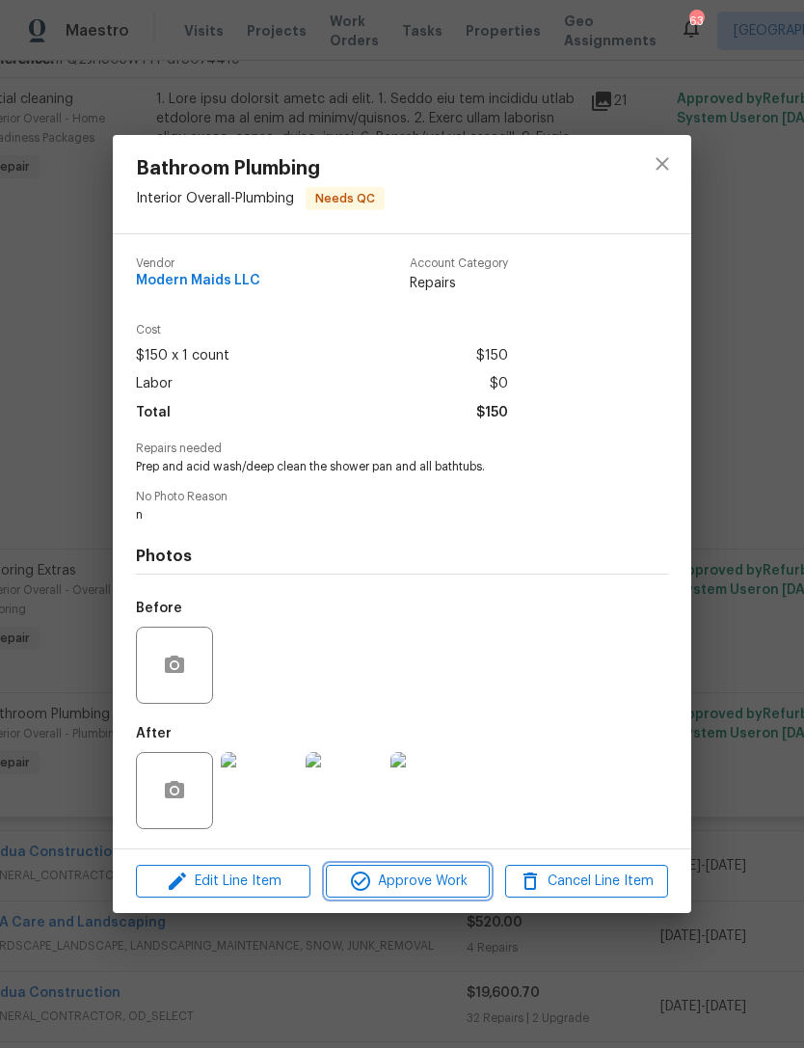
click at [433, 890] on span "Approve Work" at bounding box center [407, 882] width 151 height 24
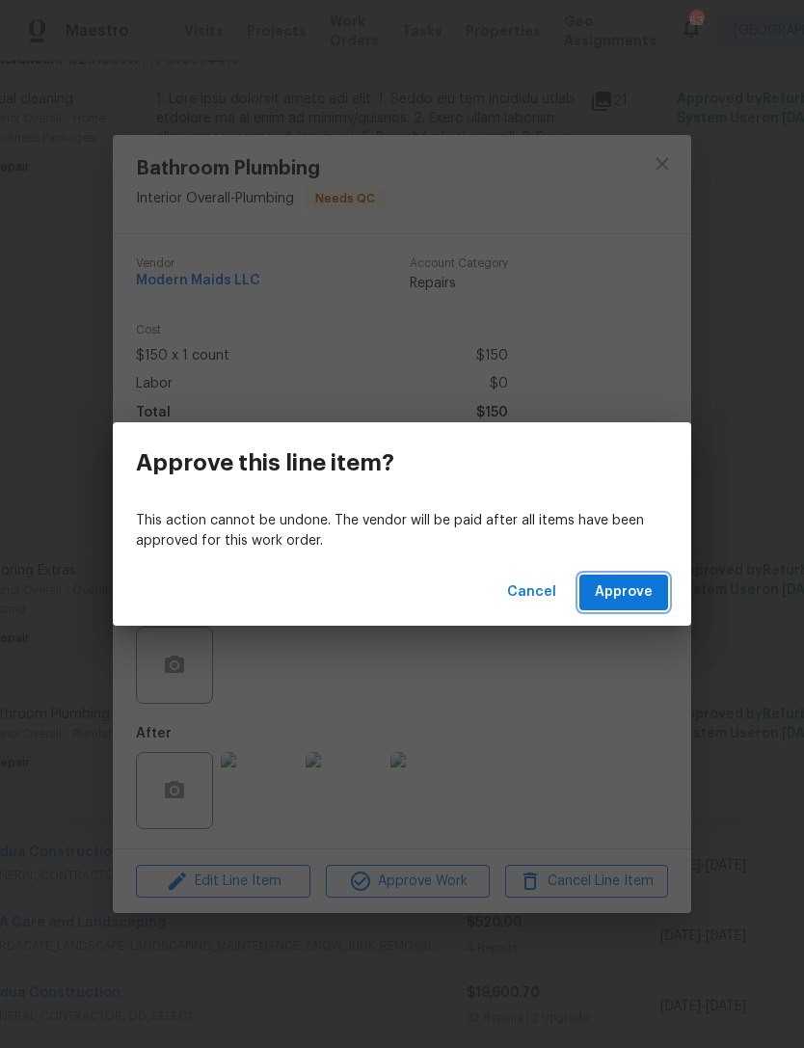
click at [654, 592] on button "Approve" at bounding box center [624, 593] width 89 height 36
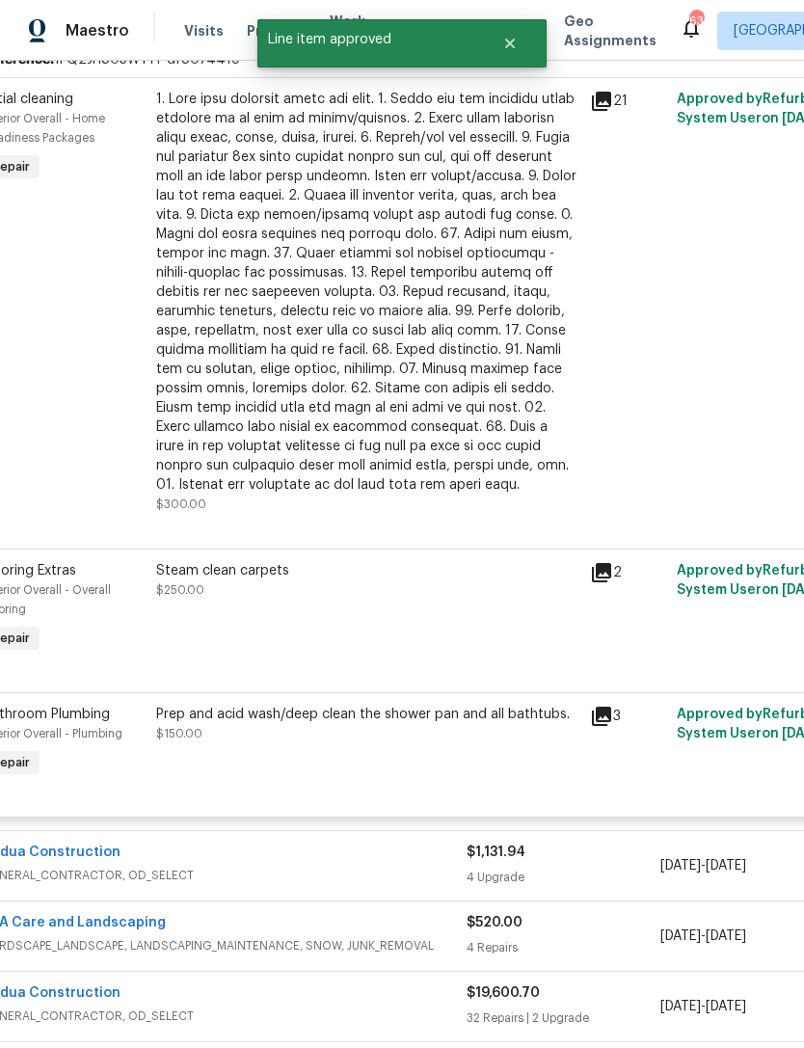
click at [322, 571] on div "Steam clean carpets" at bounding box center [367, 570] width 422 height 19
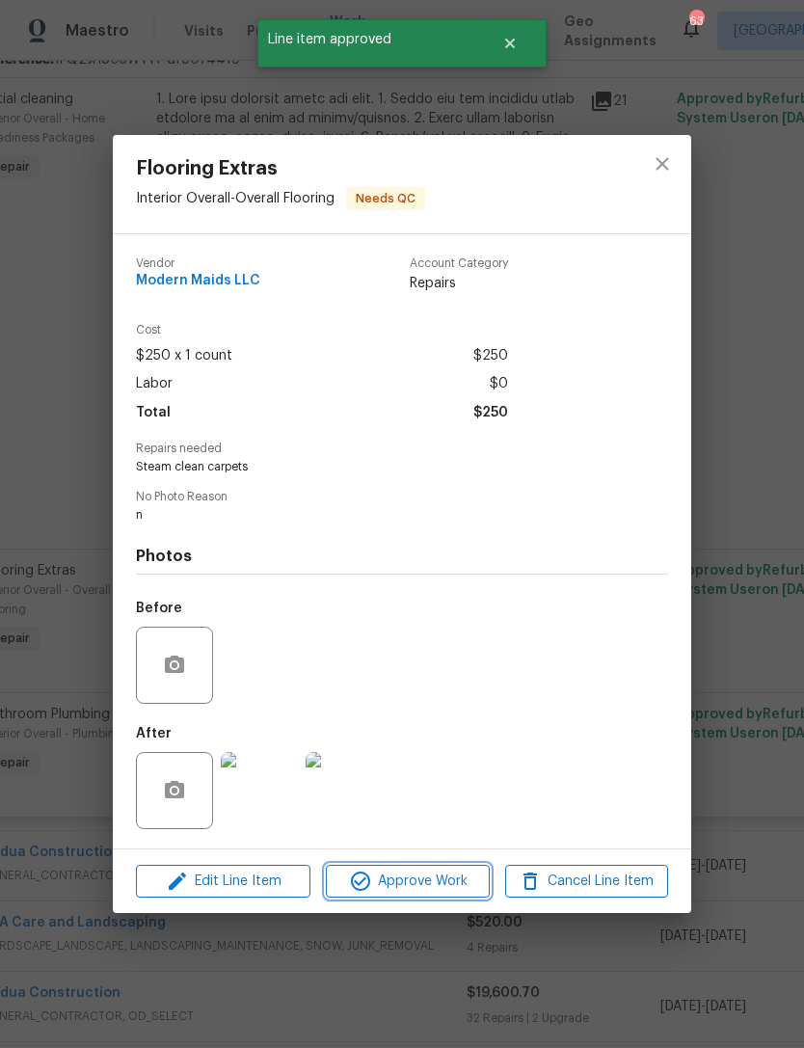
click at [413, 893] on span "Approve Work" at bounding box center [407, 882] width 151 height 24
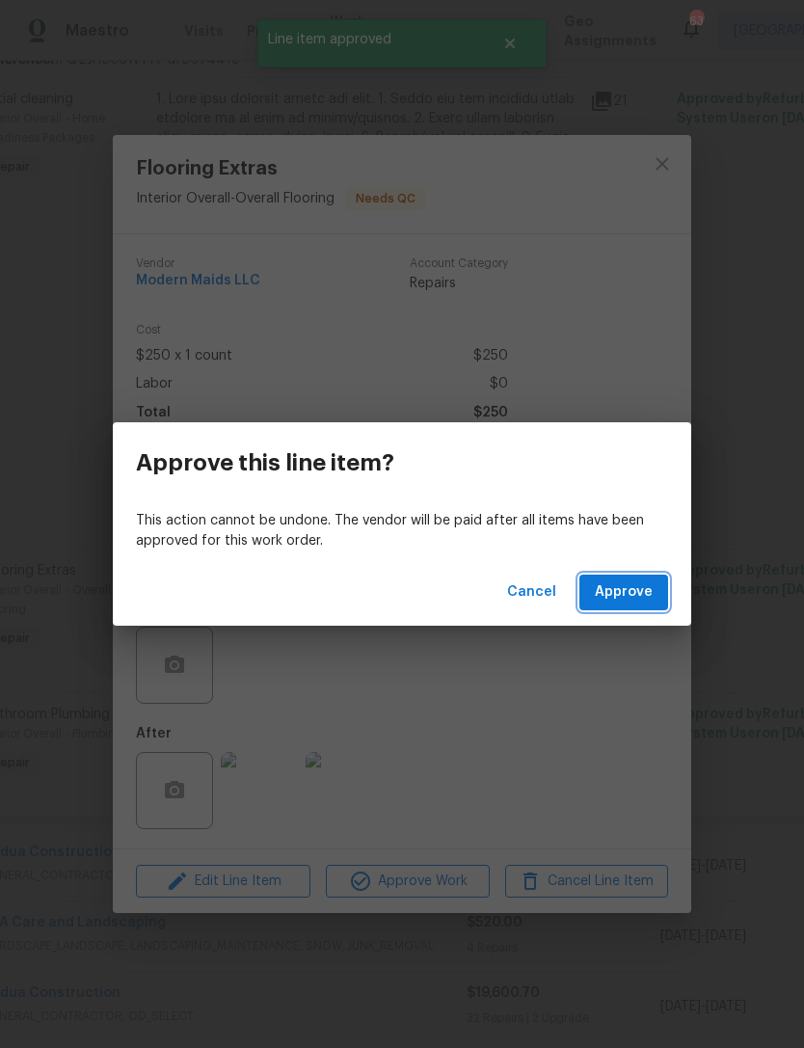
click at [638, 598] on span "Approve" at bounding box center [624, 593] width 58 height 24
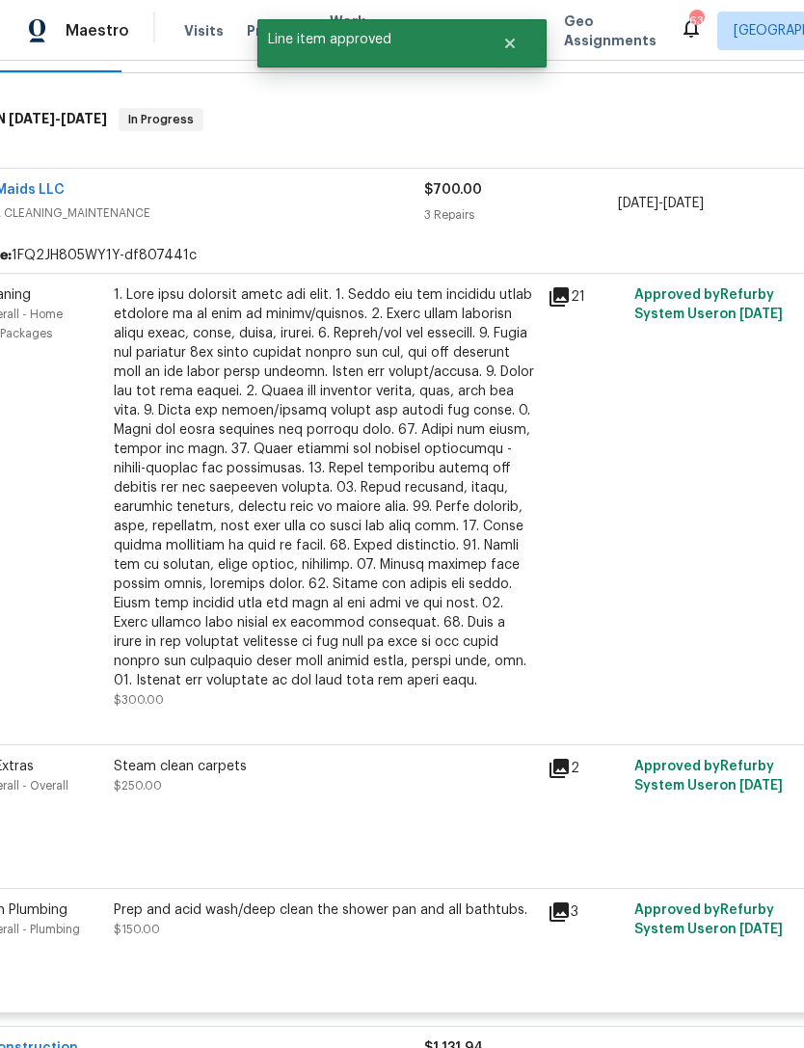
scroll to position [277, 85]
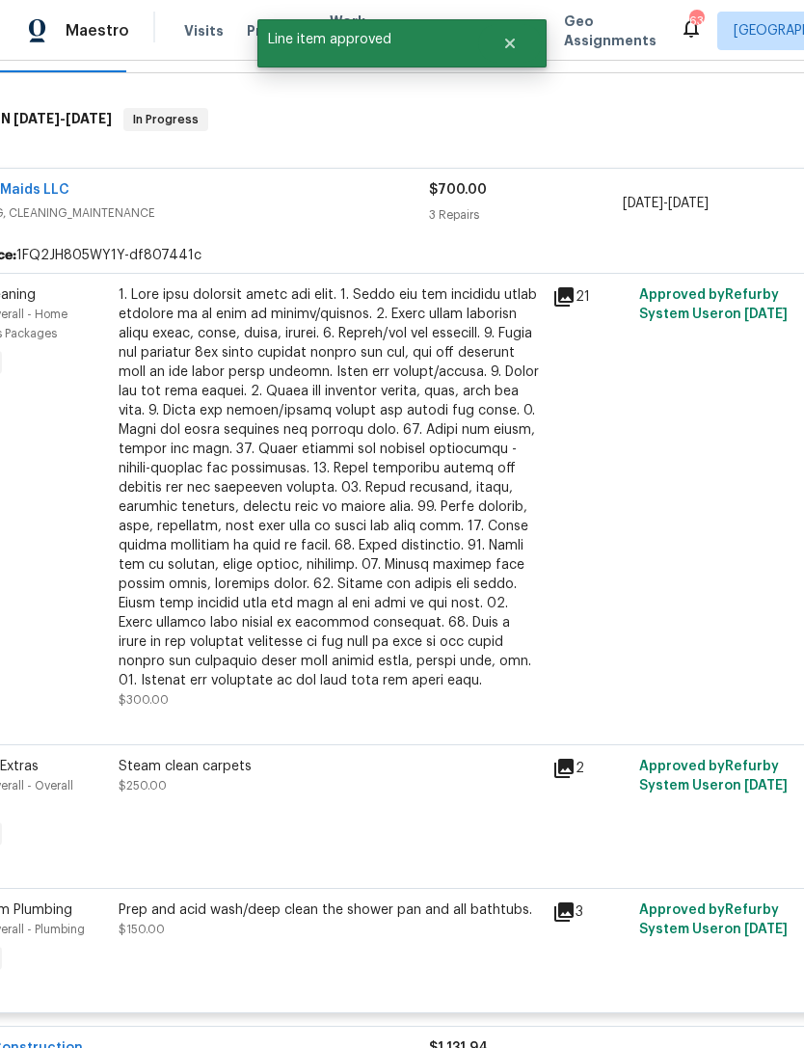
click at [317, 411] on div at bounding box center [330, 487] width 422 height 405
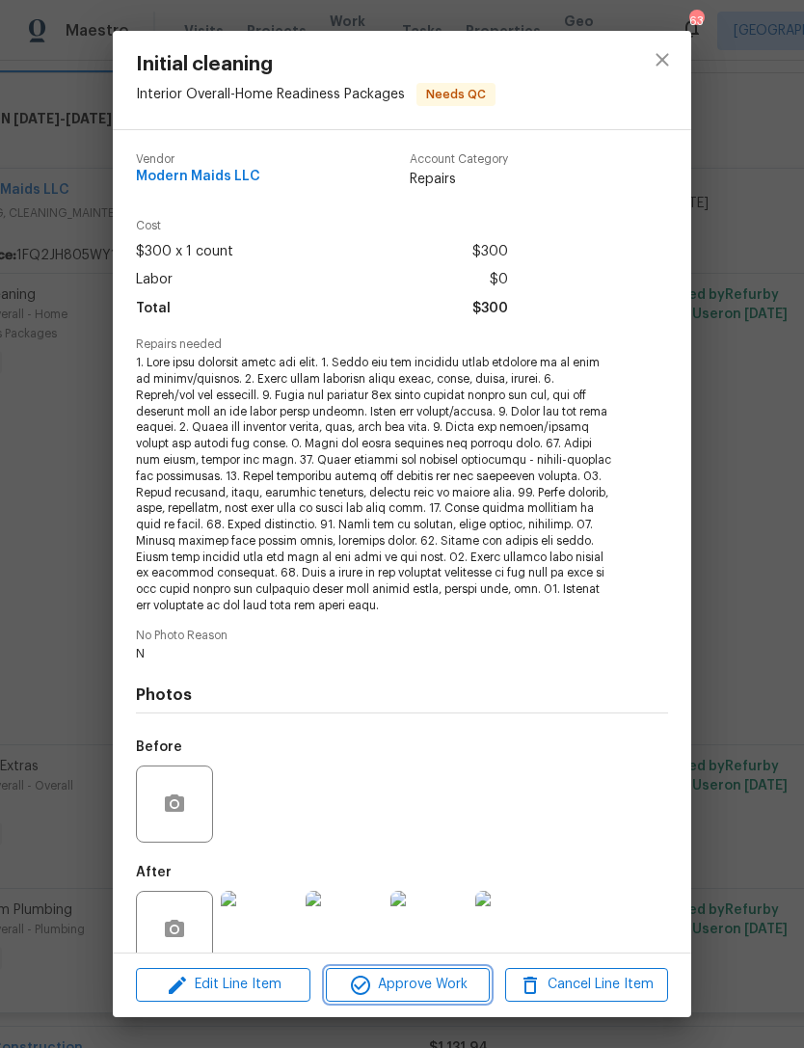
click at [404, 991] on span "Approve Work" at bounding box center [407, 985] width 151 height 24
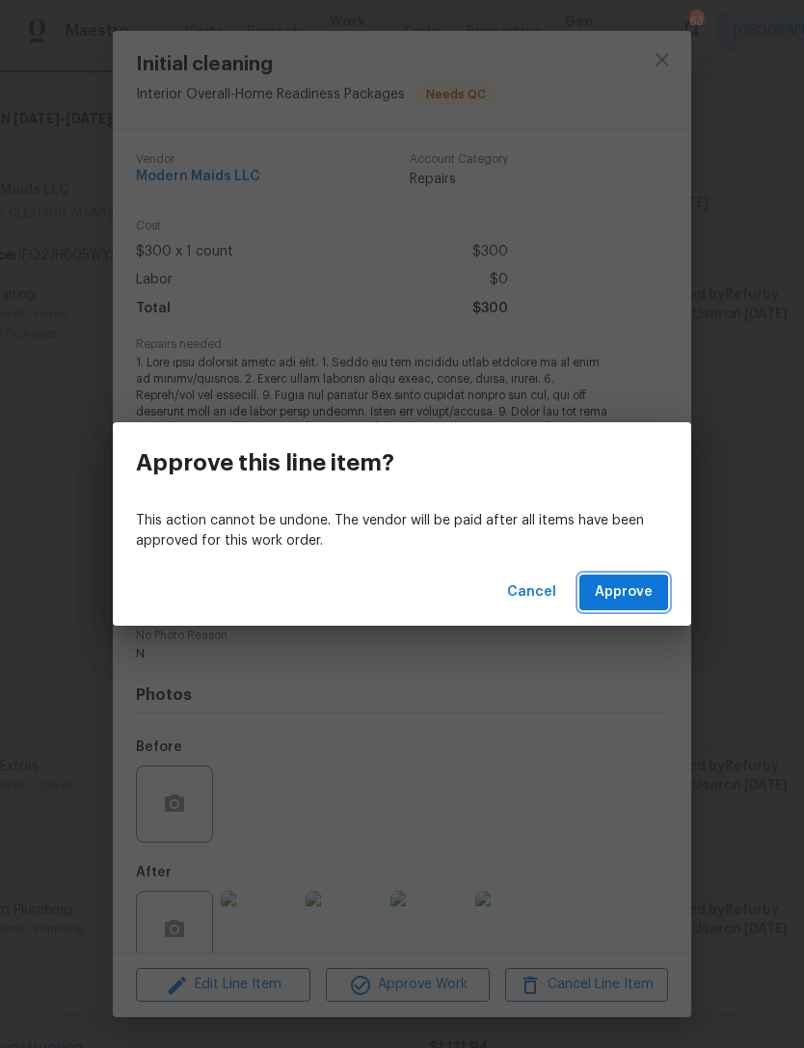
click at [631, 597] on span "Approve" at bounding box center [624, 593] width 58 height 24
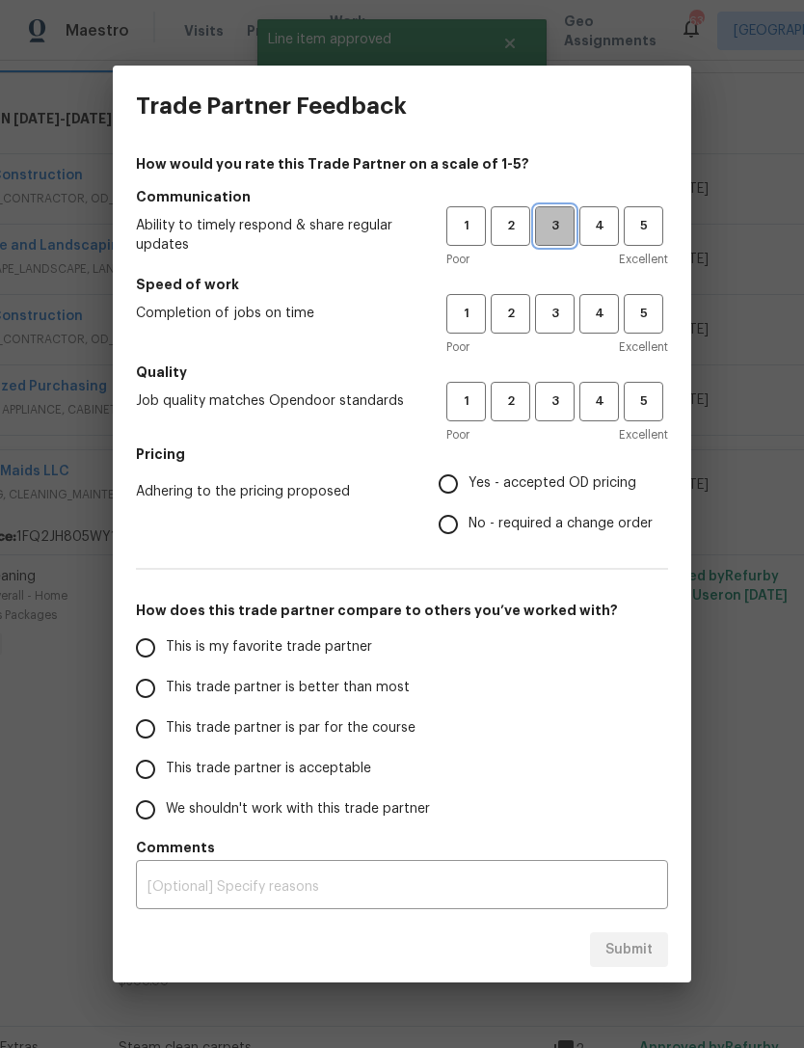
click at [567, 214] on button "3" at bounding box center [555, 226] width 40 height 40
click at [563, 305] on span "3" at bounding box center [555, 314] width 36 height 22
click at [557, 410] on span "3" at bounding box center [555, 402] width 36 height 22
click at [461, 485] on input "Yes - accepted OD pricing" at bounding box center [448, 484] width 41 height 41
radio input "true"
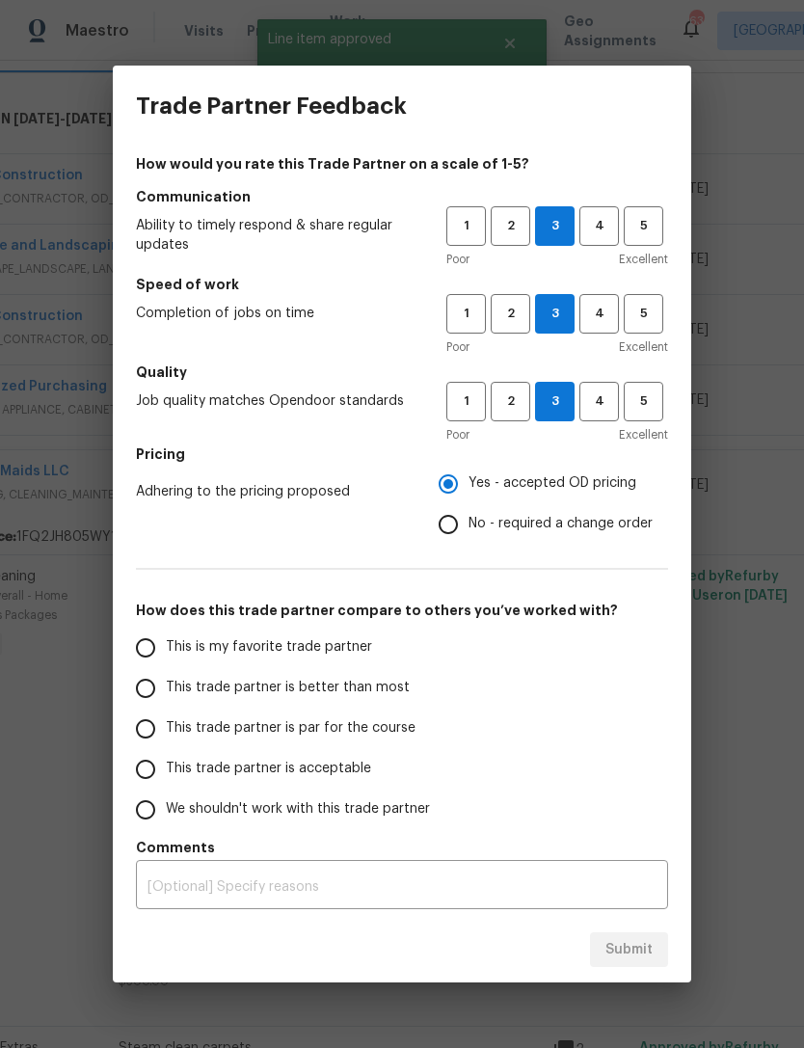
click at [275, 772] on span "This trade partner is acceptable" at bounding box center [268, 769] width 205 height 20
click at [166, 772] on input "This trade partner is acceptable" at bounding box center [145, 769] width 41 height 41
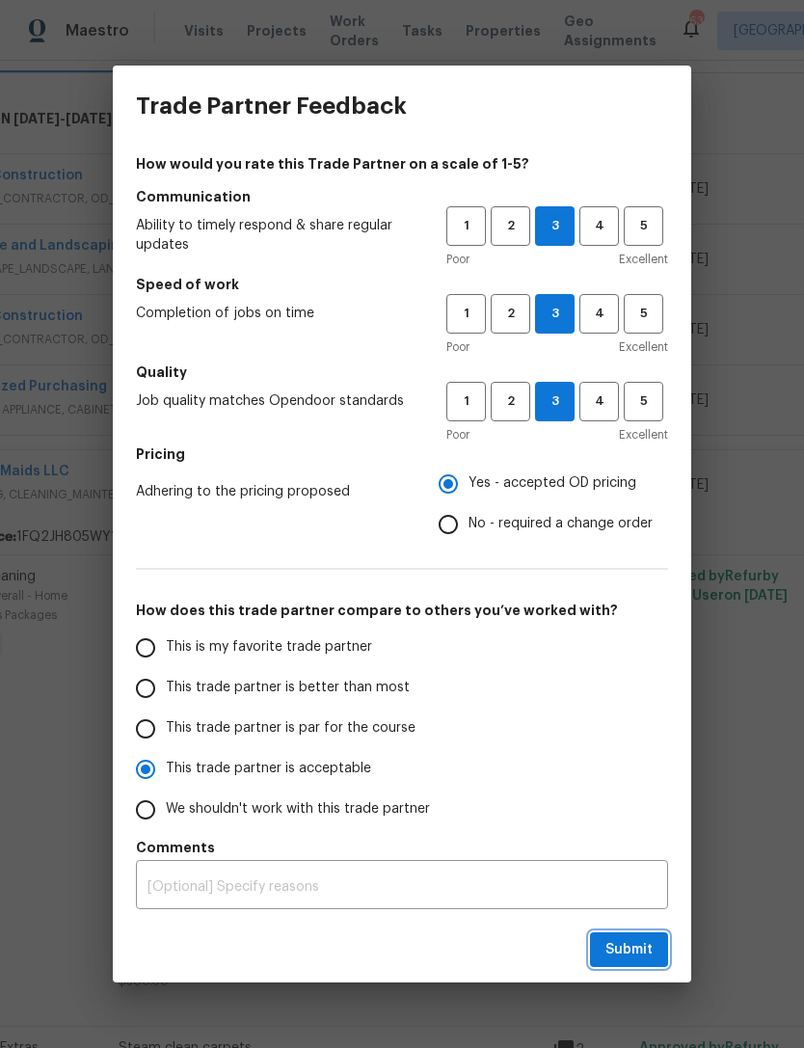
click at [648, 950] on span "Submit" at bounding box center [629, 950] width 47 height 24
radio input "true"
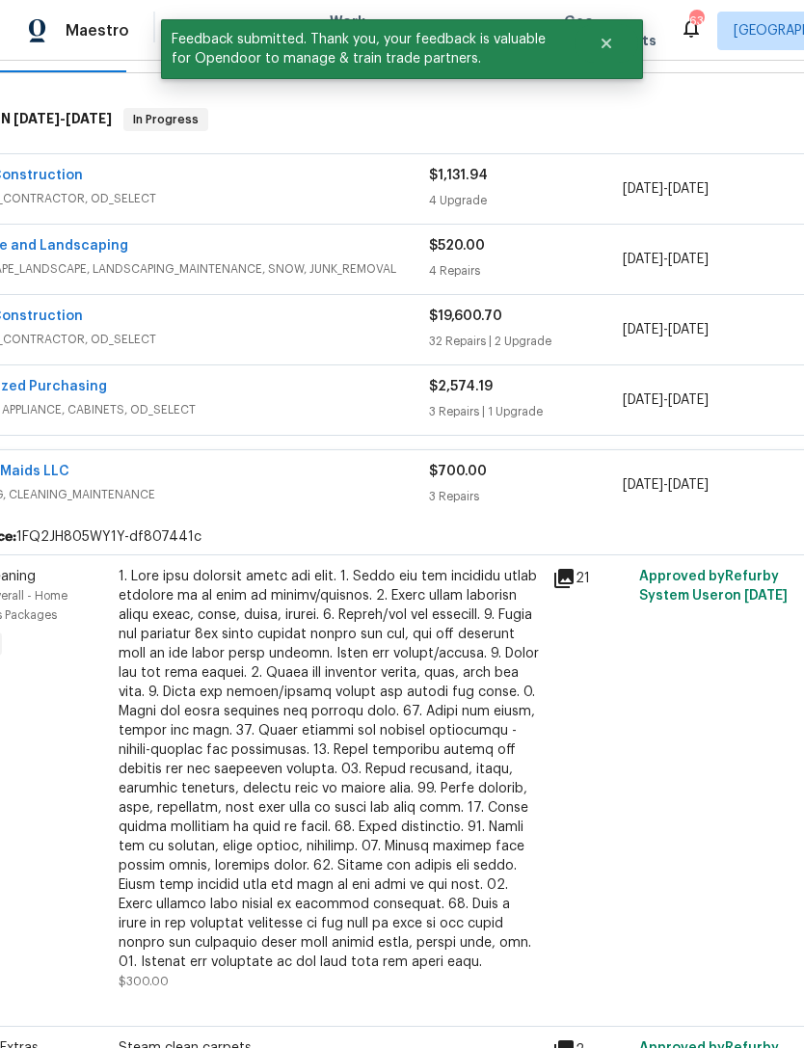
click at [258, 474] on div "Modern Maids LLC" at bounding box center [187, 473] width 484 height 23
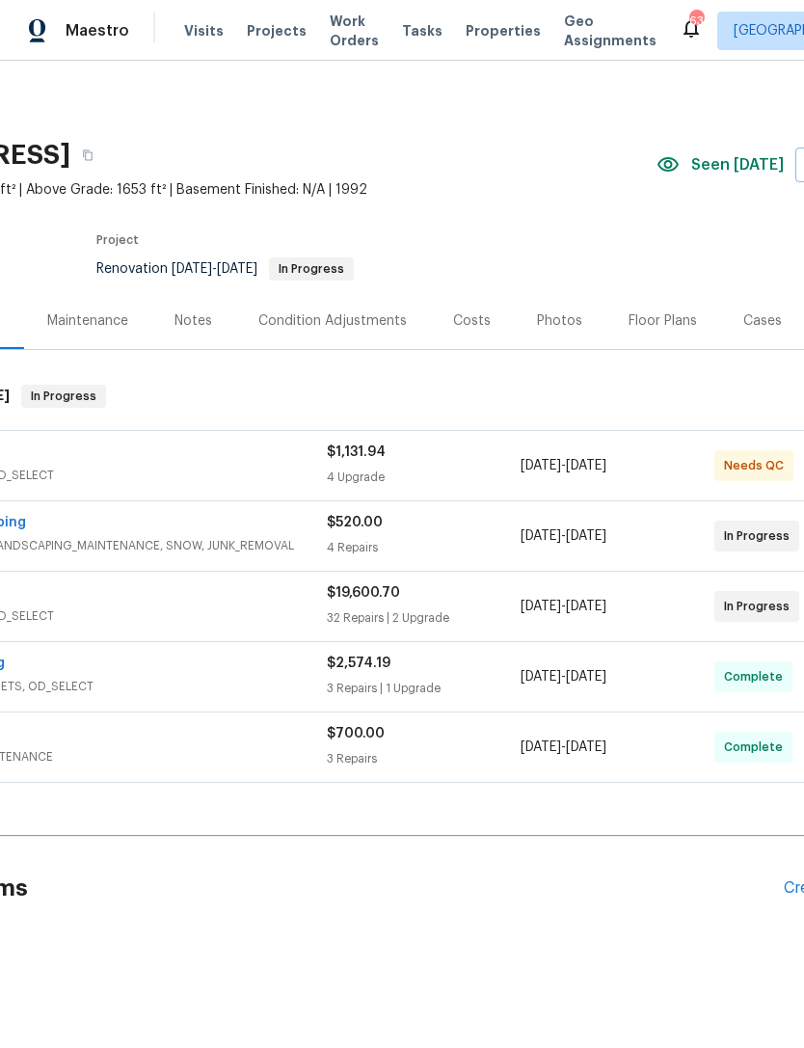
scroll to position [0, 190]
click at [206, 459] on div "Padua Construction" at bounding box center [82, 454] width 484 height 23
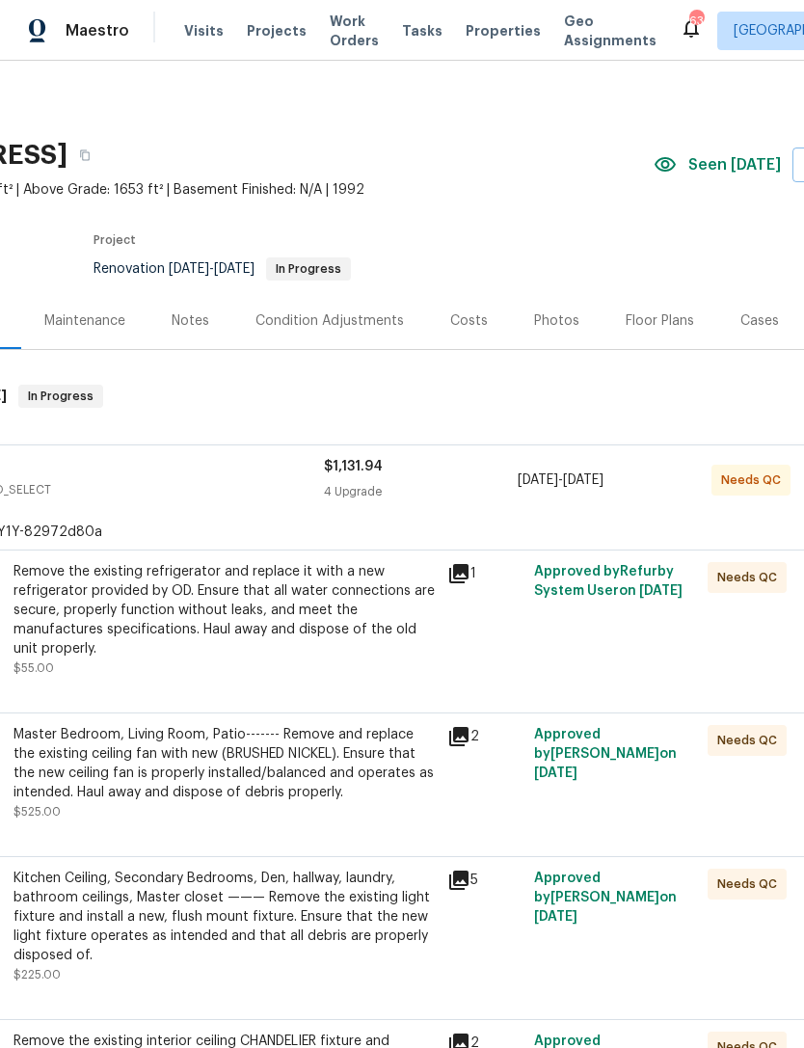
click at [173, 622] on div "Remove the existing refrigerator and replace it with a new refrigerator provide…" at bounding box center [225, 610] width 422 height 96
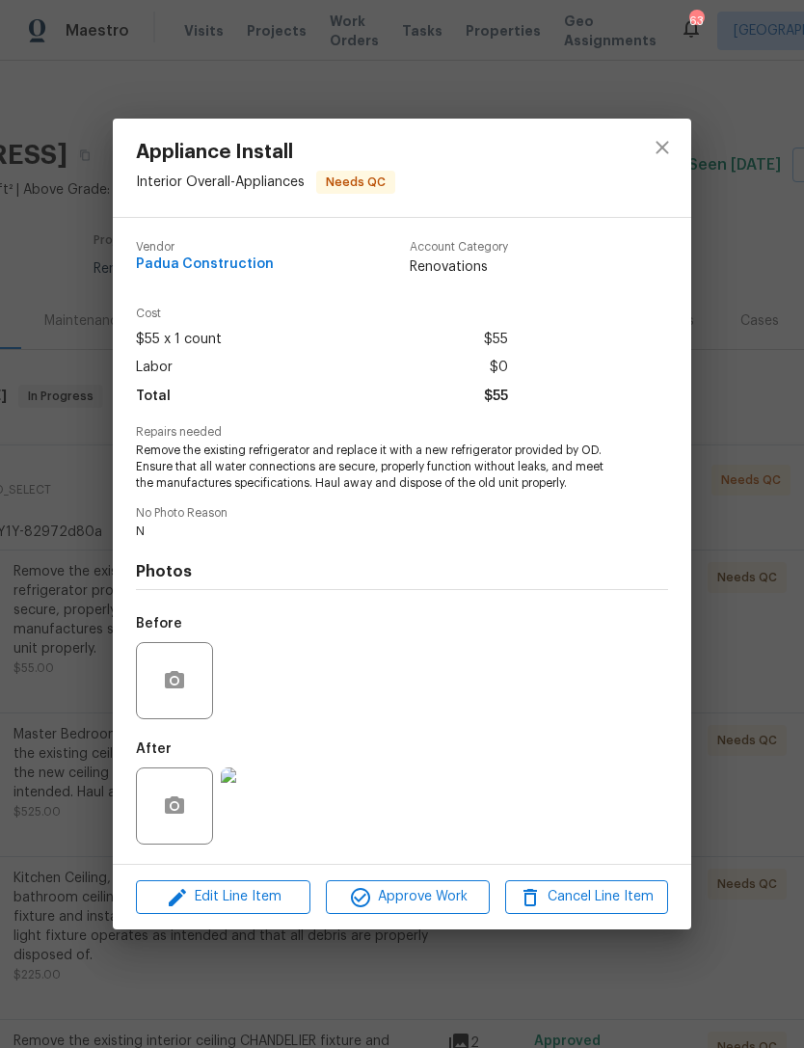
click at [266, 812] on img at bounding box center [259, 806] width 77 height 77
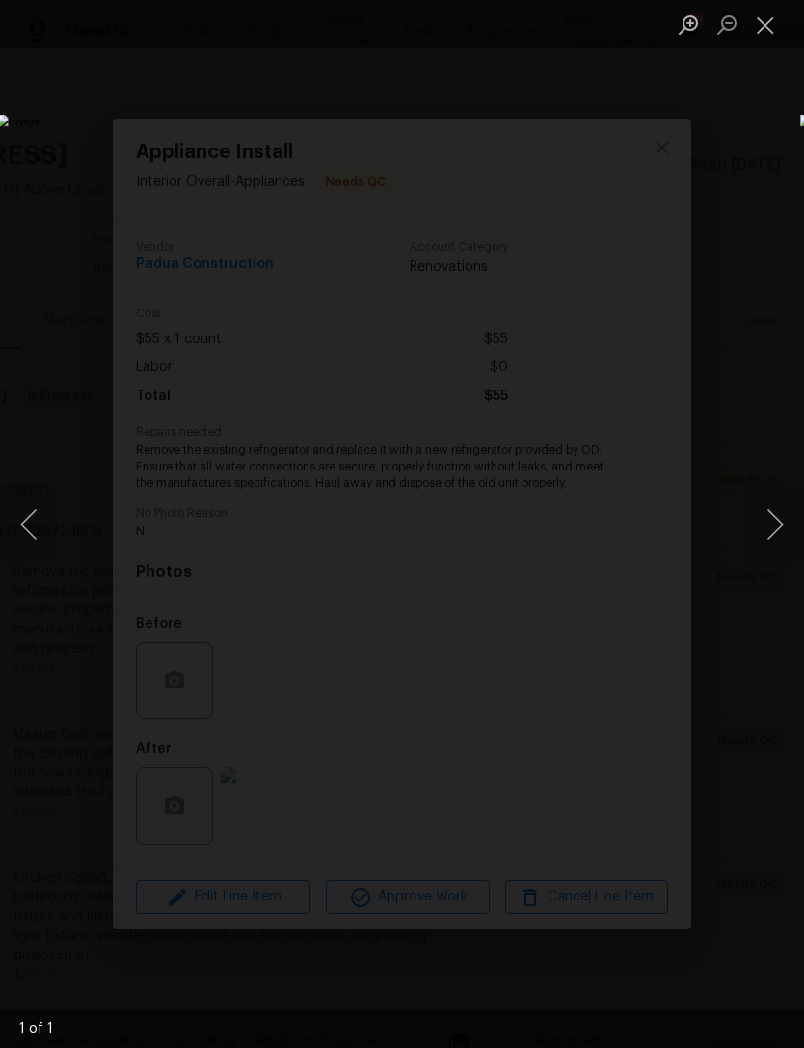
click at [774, 36] on button "Close lightbox" at bounding box center [766, 25] width 39 height 34
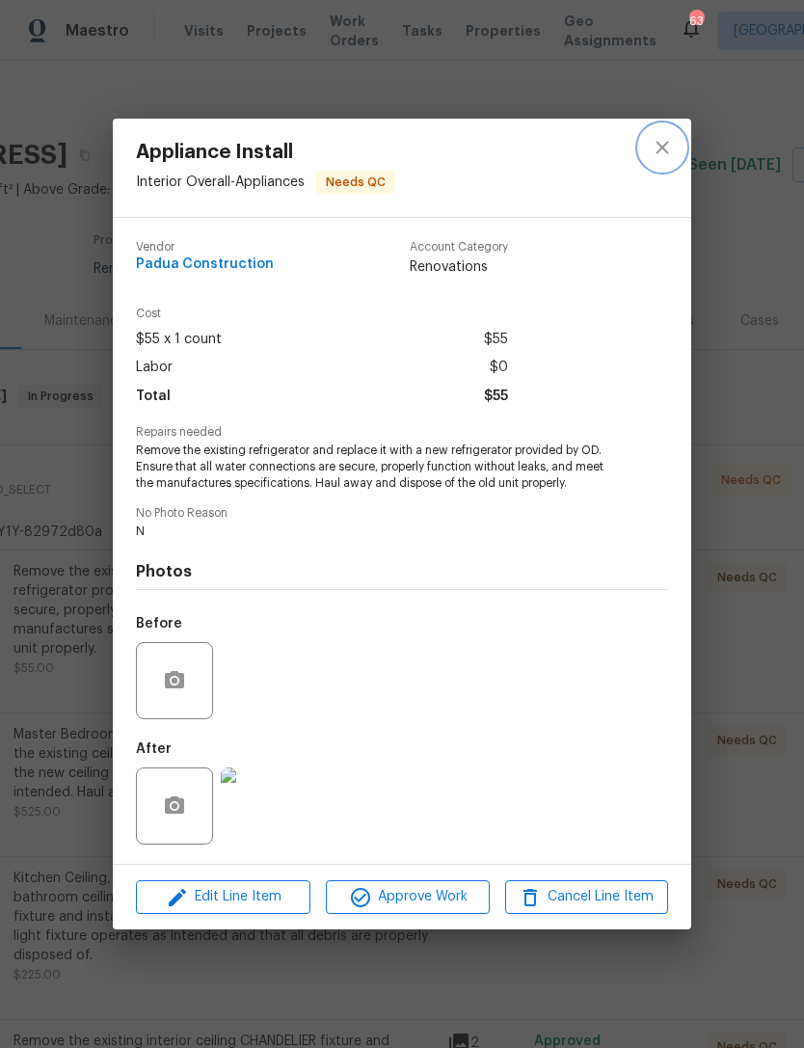
click at [684, 143] on button "close" at bounding box center [662, 147] width 46 height 46
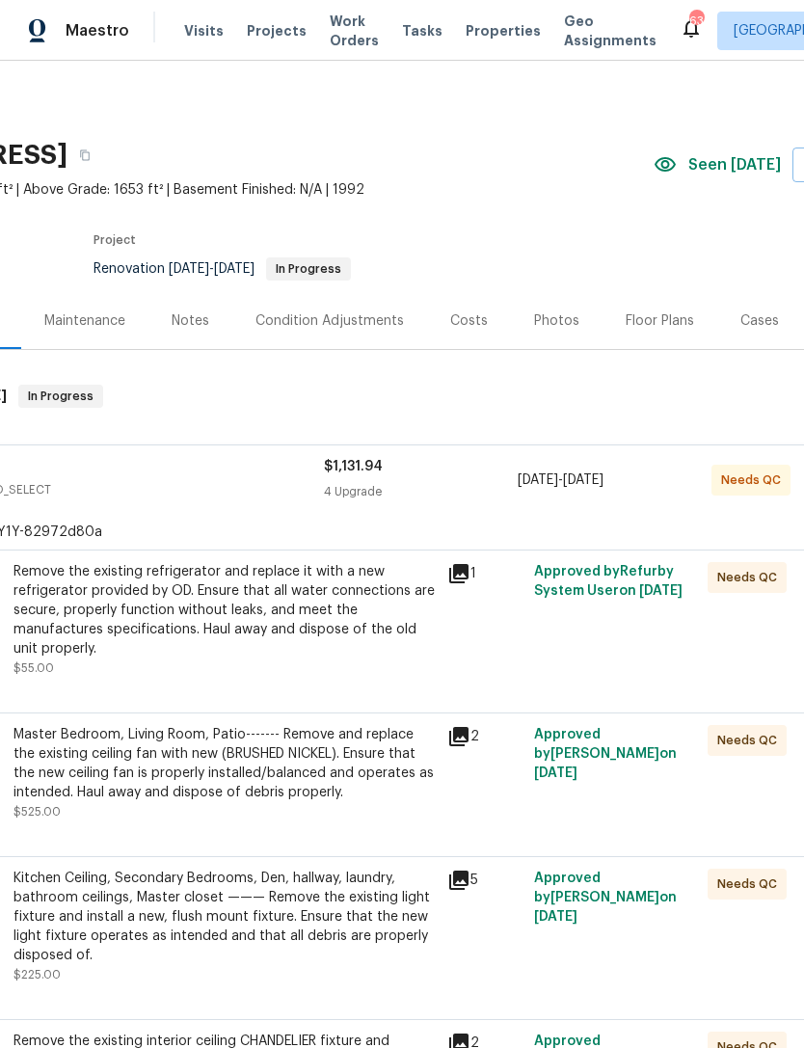
click at [215, 781] on div "Master Bedroom, Living Room, Patio------- Remove and replace the existing ceili…" at bounding box center [225, 763] width 422 height 77
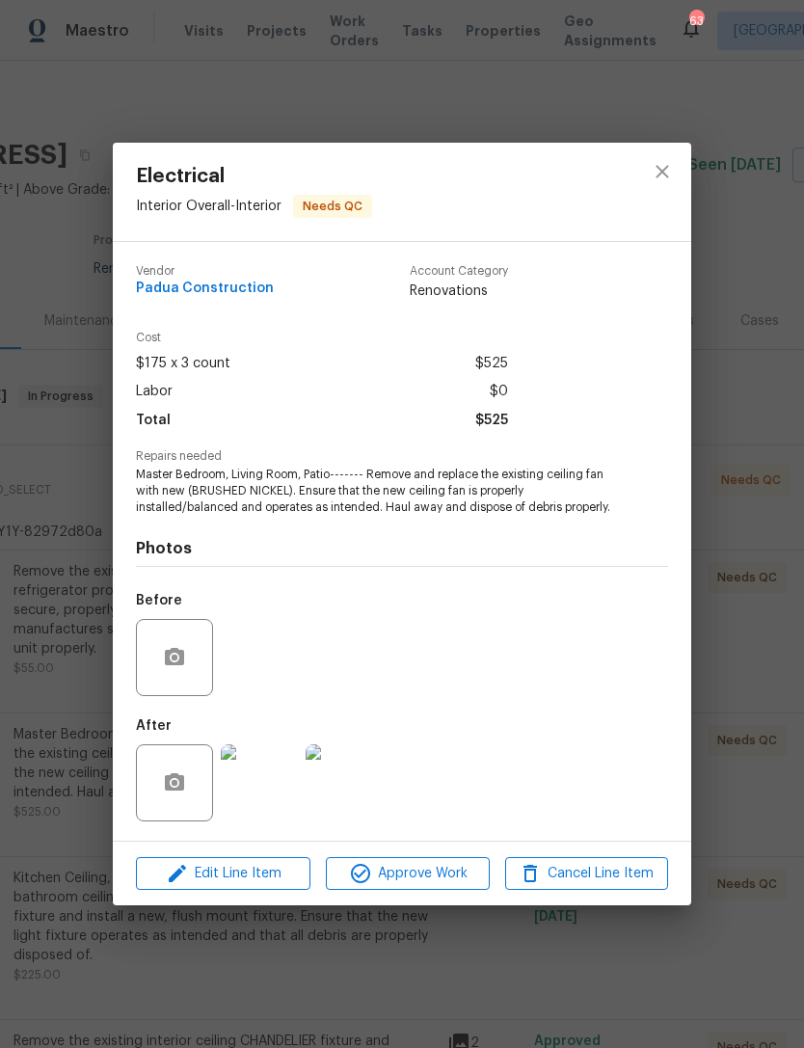
click at [251, 789] on img at bounding box center [259, 783] width 77 height 77
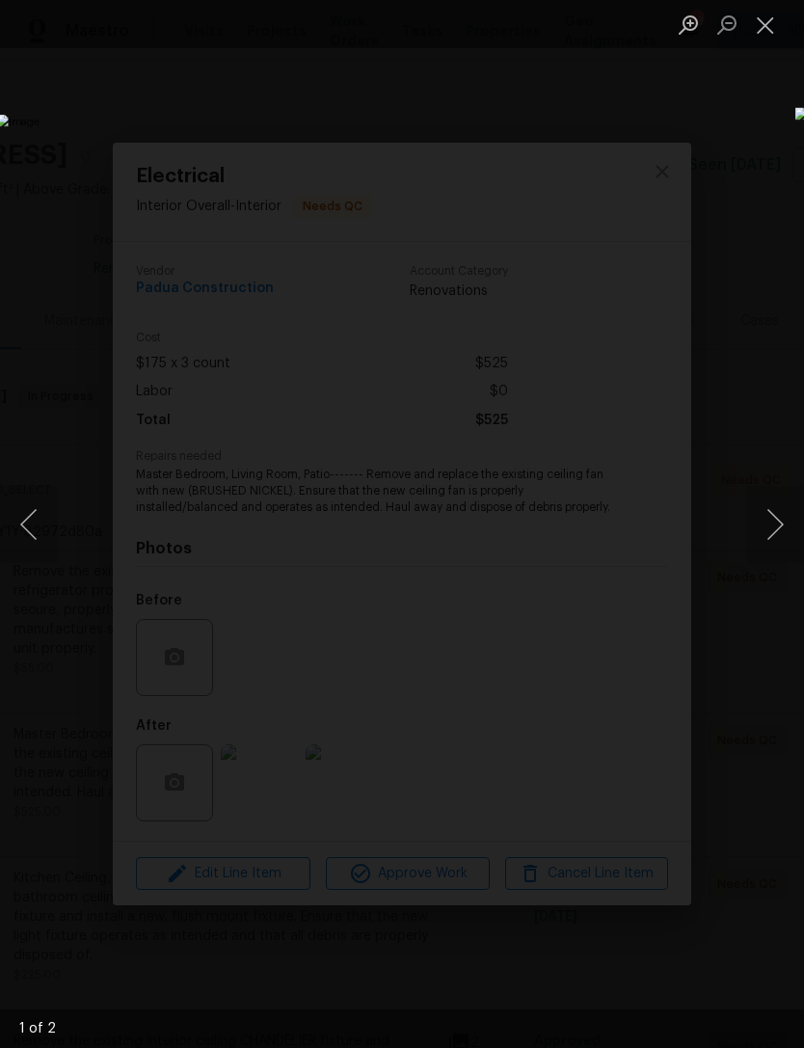
click at [771, 506] on button "Next image" at bounding box center [776, 524] width 58 height 77
click at [775, 512] on button "Next image" at bounding box center [776, 524] width 58 height 77
click at [780, 27] on button "Close lightbox" at bounding box center [766, 25] width 39 height 34
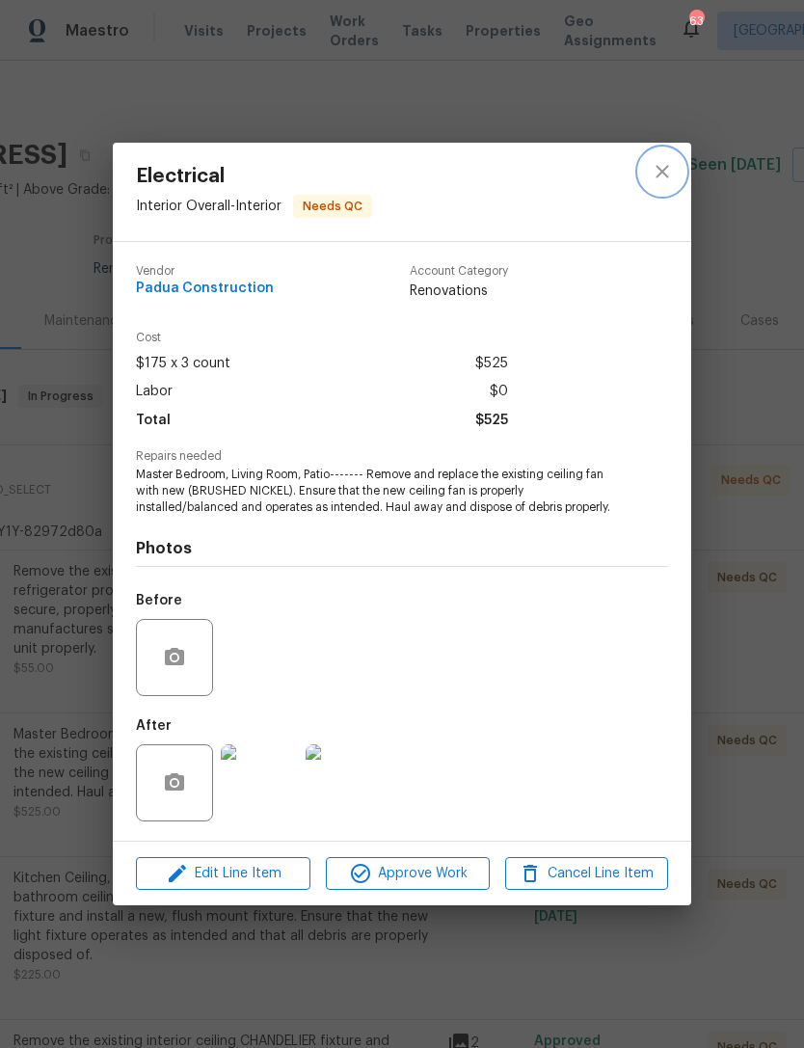
click at [665, 171] on icon "close" at bounding box center [662, 171] width 23 height 23
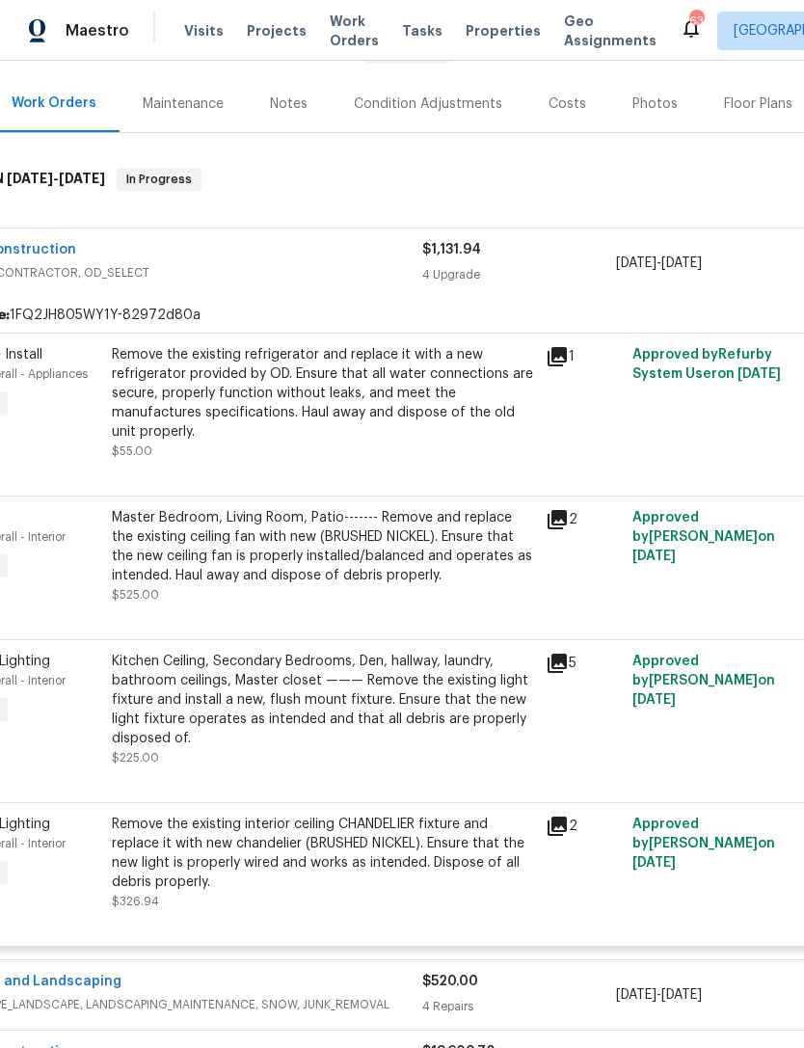
scroll to position [220, 92]
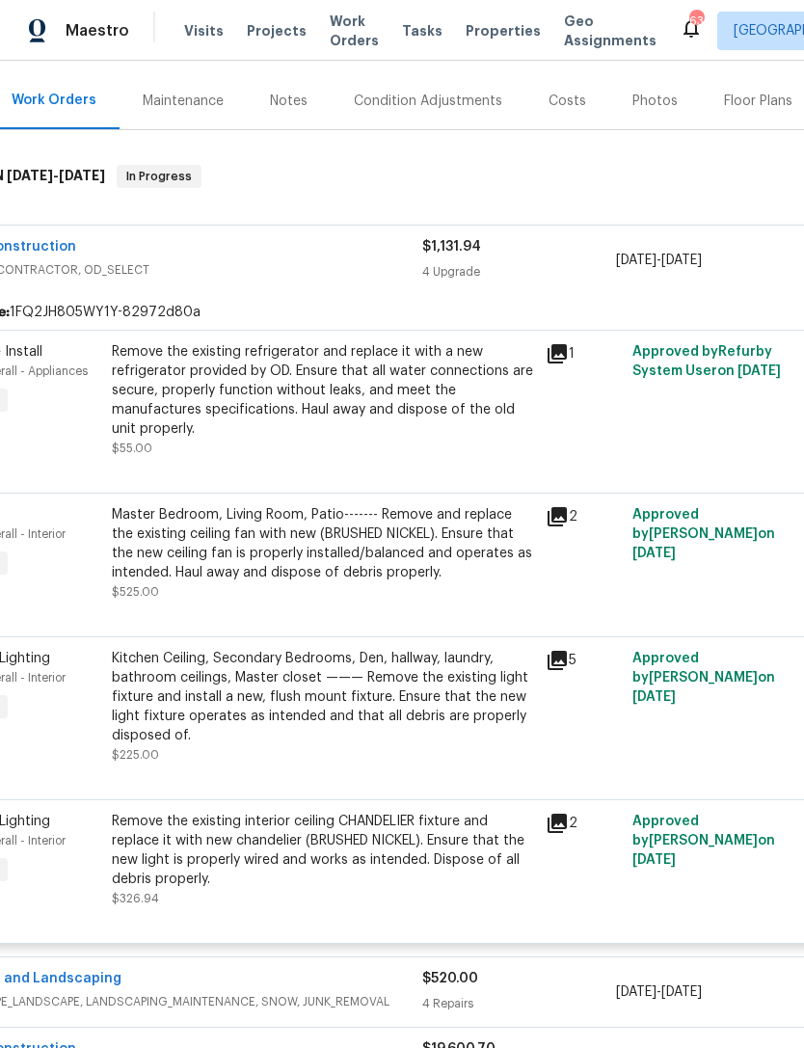
click at [316, 703] on div "Kitchen Ceiling, Secondary Bedrooms, Den, hallway, laundry, bathroom ceilings, …" at bounding box center [323, 697] width 422 height 96
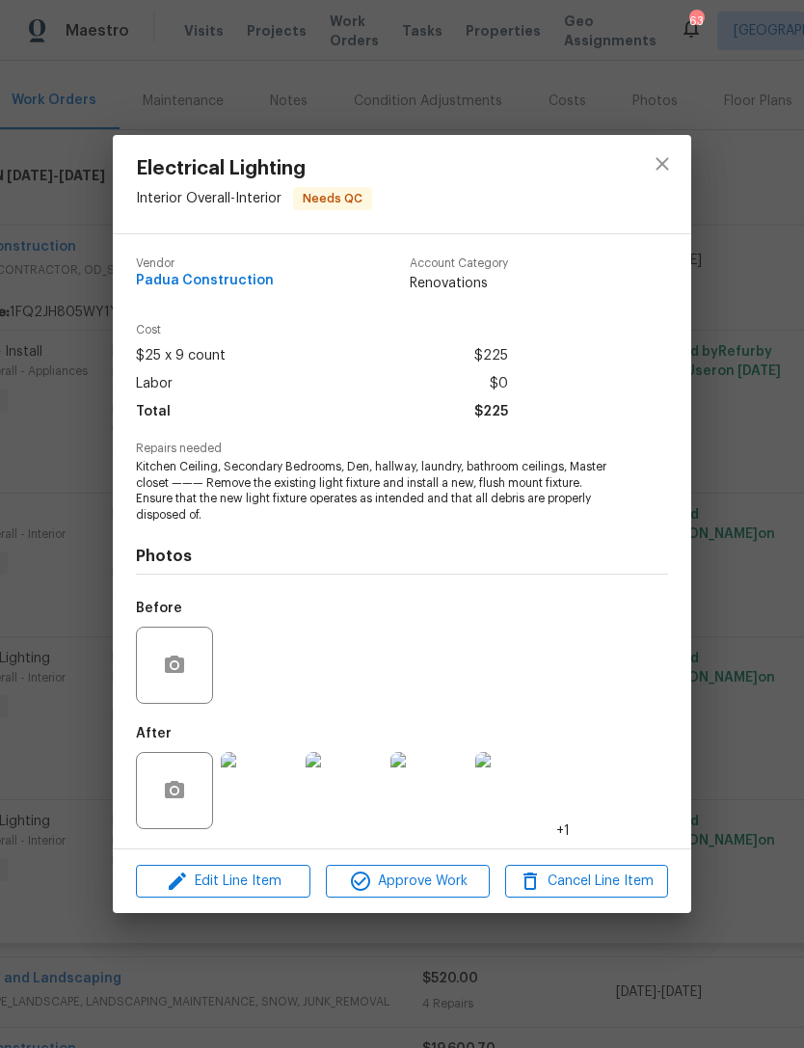
click at [243, 799] on img at bounding box center [259, 790] width 77 height 77
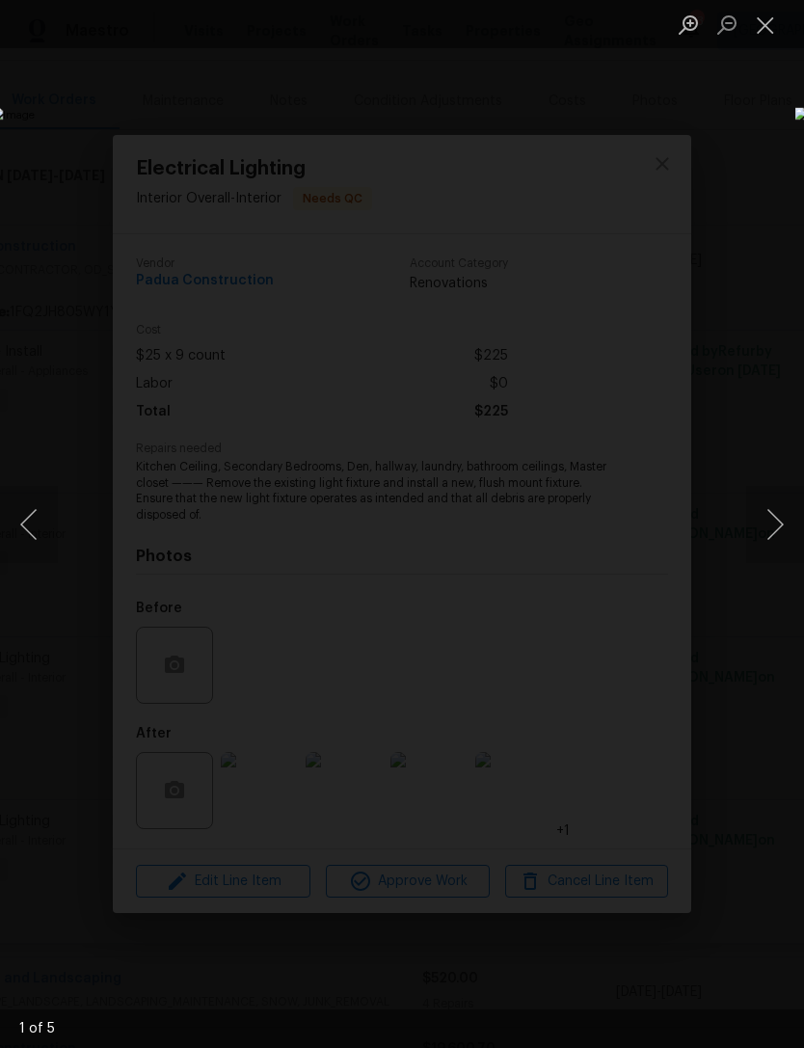
click at [762, 524] on button "Next image" at bounding box center [776, 524] width 58 height 77
click at [761, 524] on button "Next image" at bounding box center [776, 524] width 58 height 77
click at [779, 527] on button "Next image" at bounding box center [776, 524] width 58 height 77
click at [779, 528] on button "Next image" at bounding box center [776, 524] width 58 height 77
click at [767, 30] on button "Close lightbox" at bounding box center [766, 25] width 39 height 34
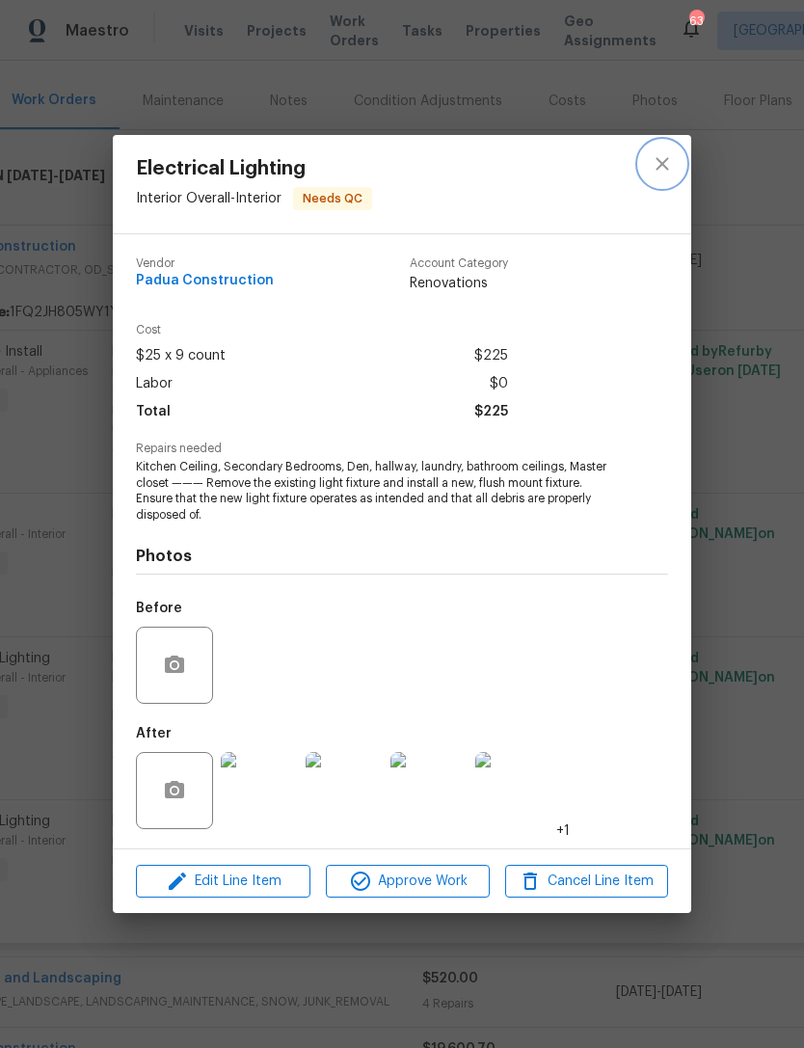
click at [674, 168] on button "close" at bounding box center [662, 164] width 46 height 46
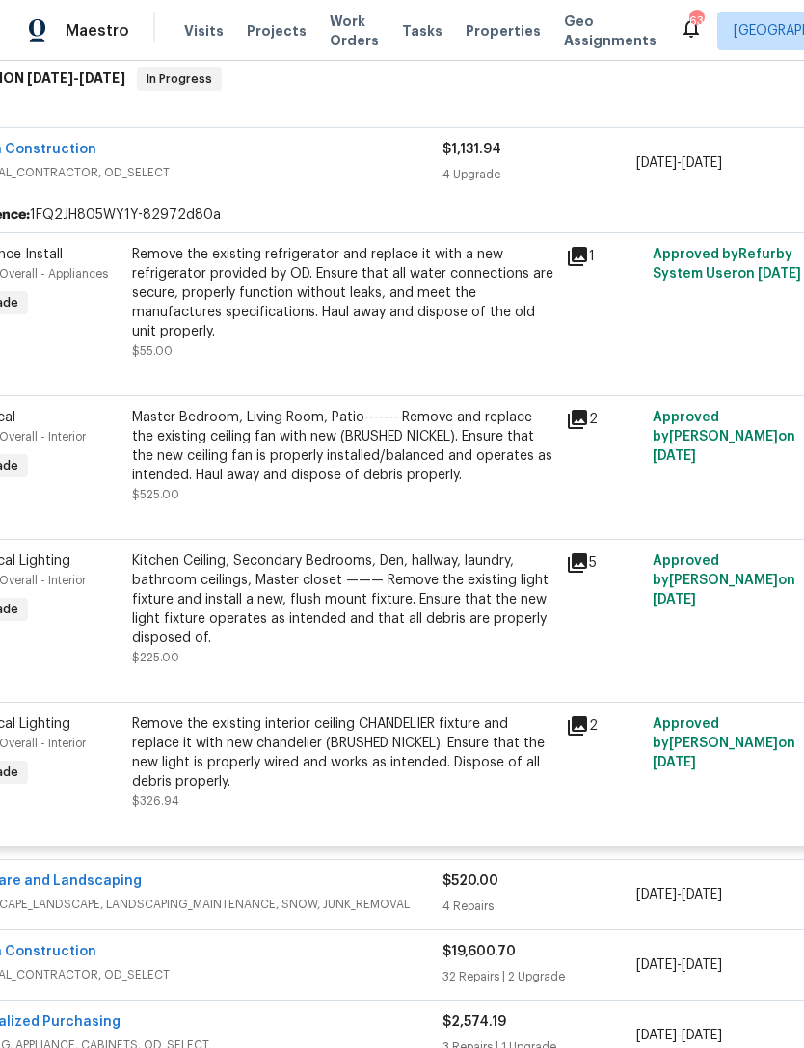
scroll to position [317, 69]
click at [367, 766] on div "Remove the existing interior ceiling CHANDELIER fixture and replace it with new…" at bounding box center [345, 753] width 422 height 77
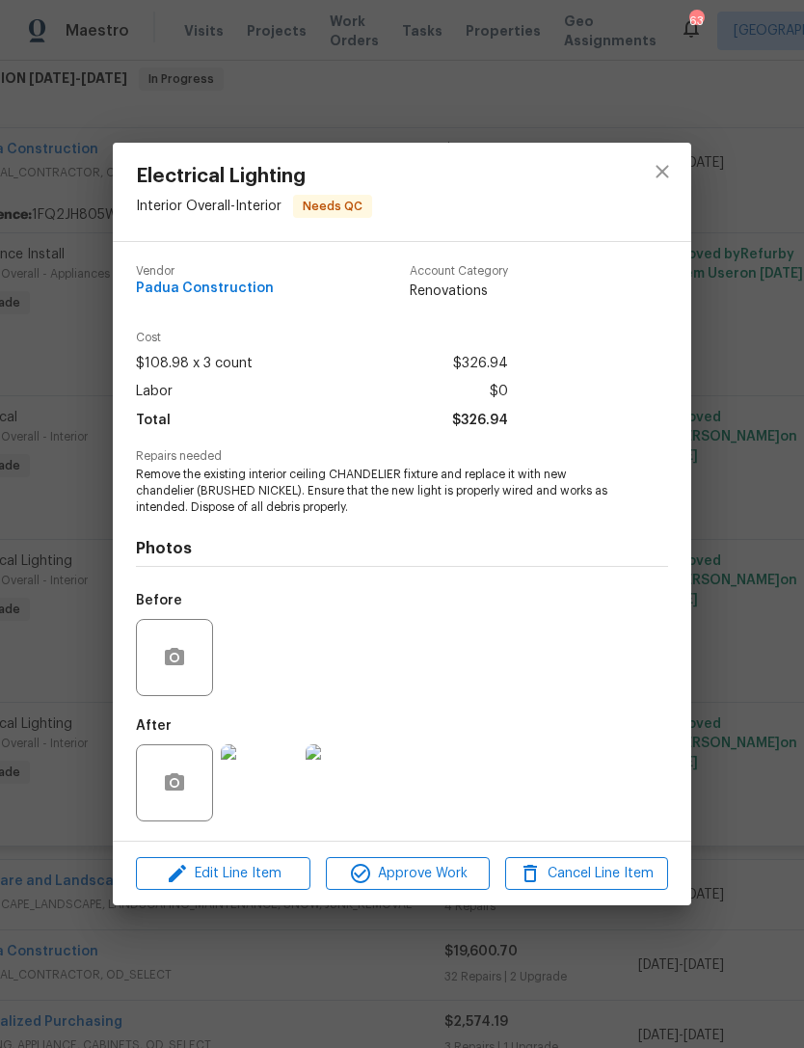
click at [260, 791] on img at bounding box center [259, 783] width 77 height 77
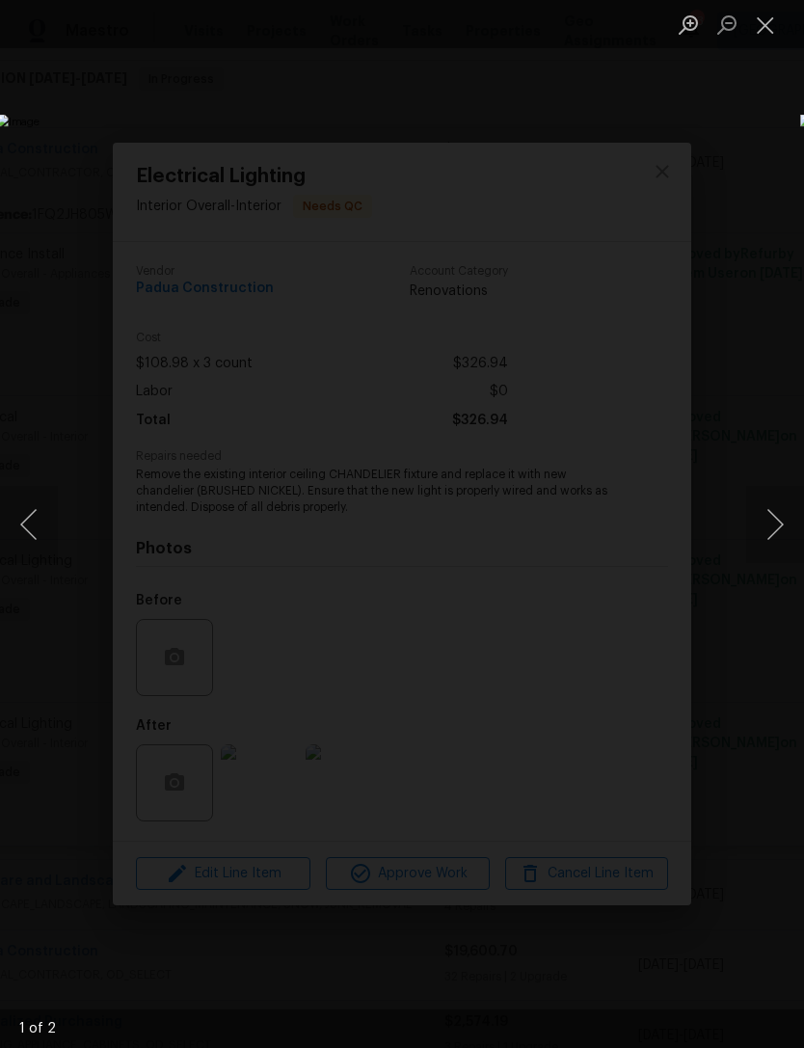
click at [777, 504] on button "Next image" at bounding box center [776, 524] width 58 height 77
click at [778, 515] on button "Next image" at bounding box center [776, 524] width 58 height 77
click at [778, 30] on button "Close lightbox" at bounding box center [766, 25] width 39 height 34
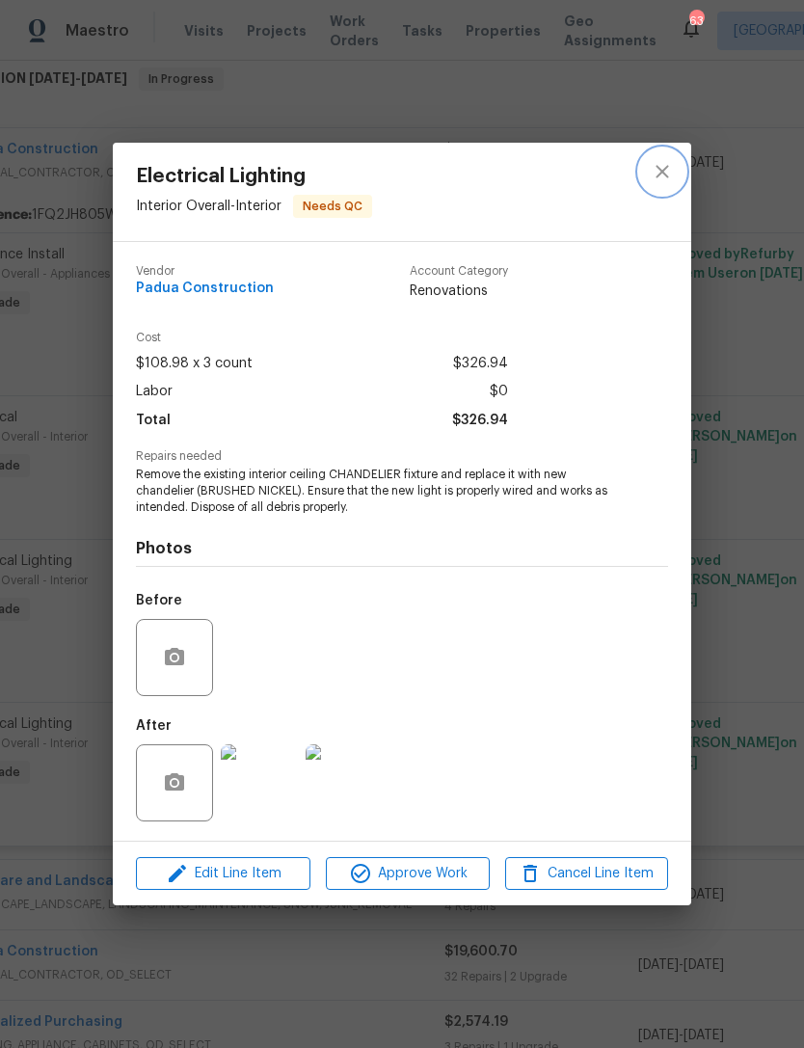
click at [665, 170] on icon "close" at bounding box center [662, 171] width 23 height 23
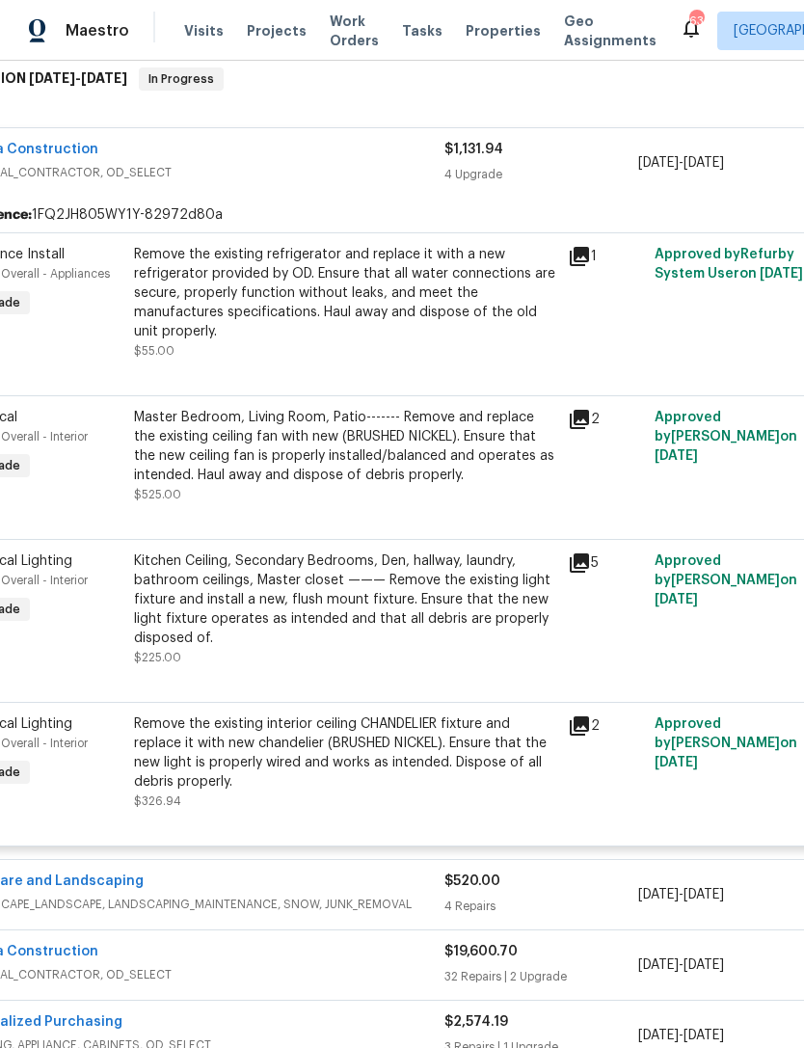
click at [321, 161] on div "Padua Construction" at bounding box center [202, 151] width 484 height 23
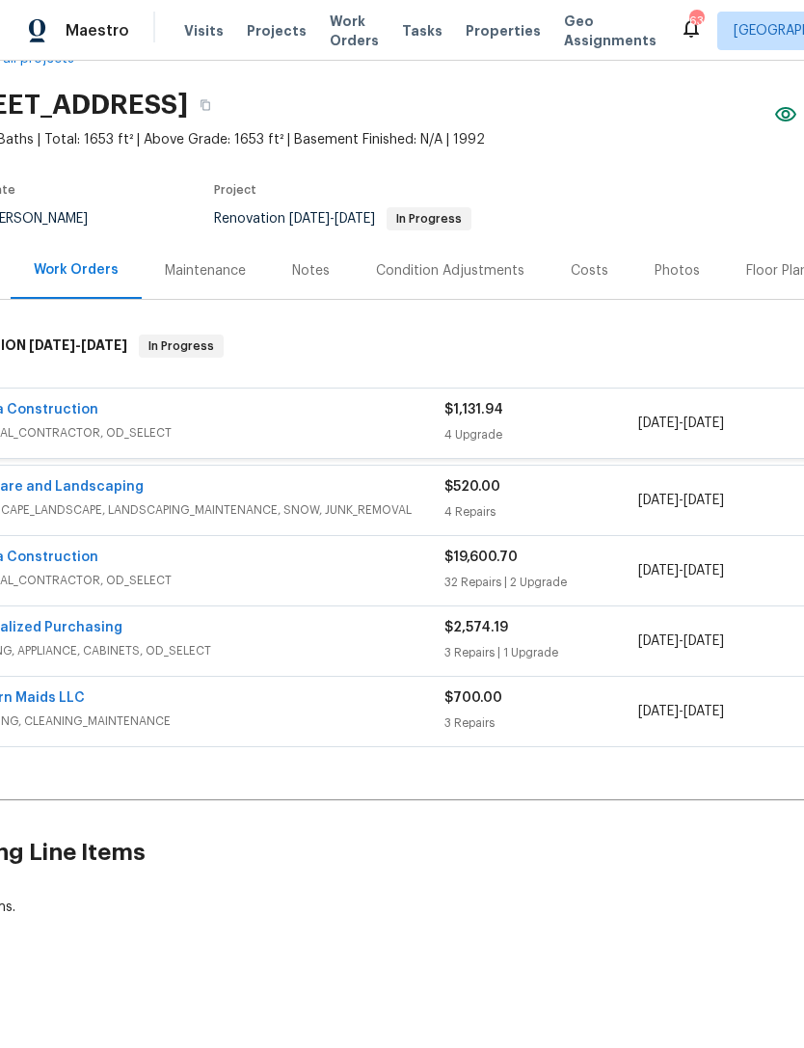
scroll to position [0, 69]
